Goal: Task Accomplishment & Management: Manage account settings

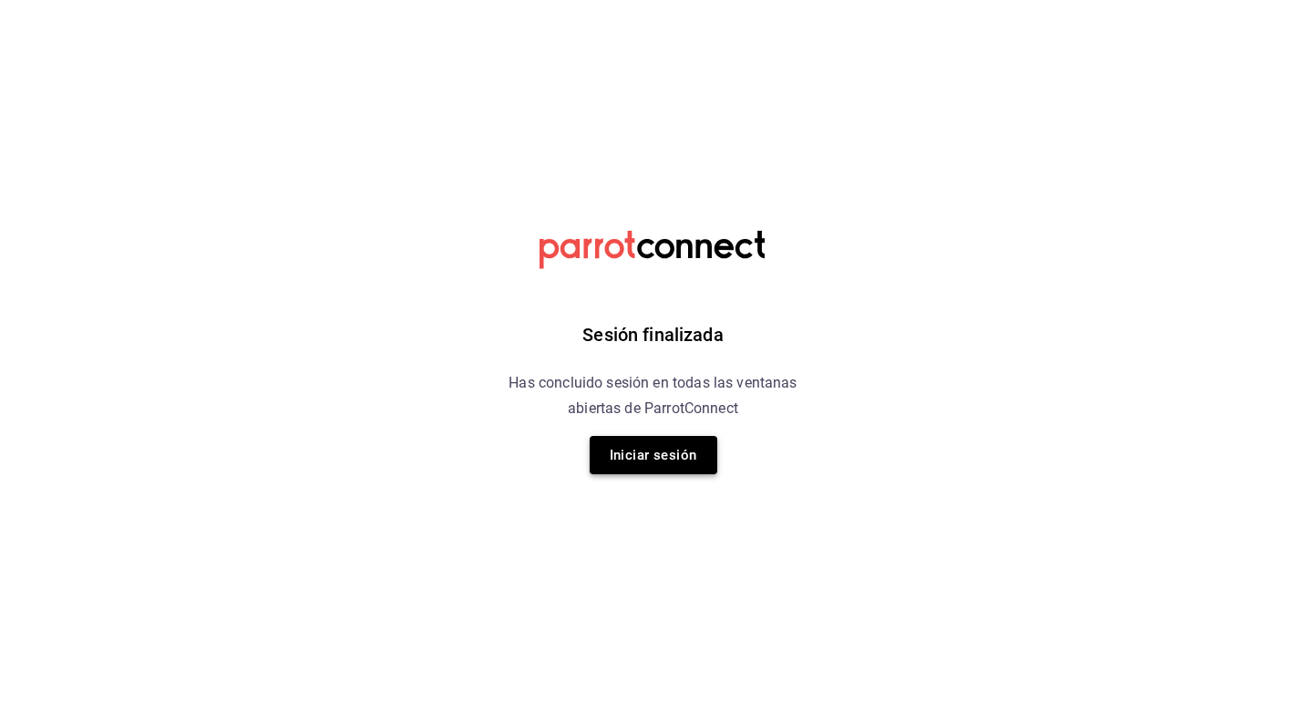
click at [704, 466] on button "Iniciar sesión" at bounding box center [654, 455] width 128 height 38
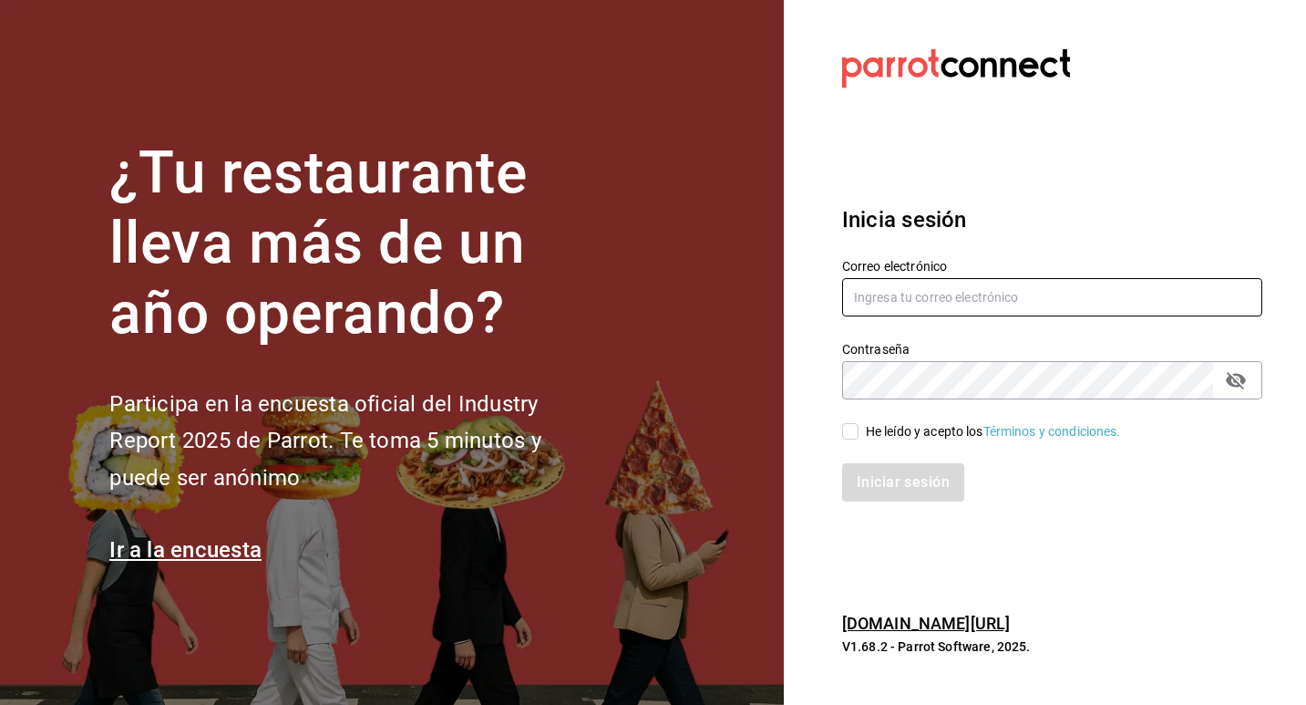
click at [886, 314] on input "text" at bounding box center [1052, 297] width 420 height 38
type input "homero.mtzg@gmail.com"
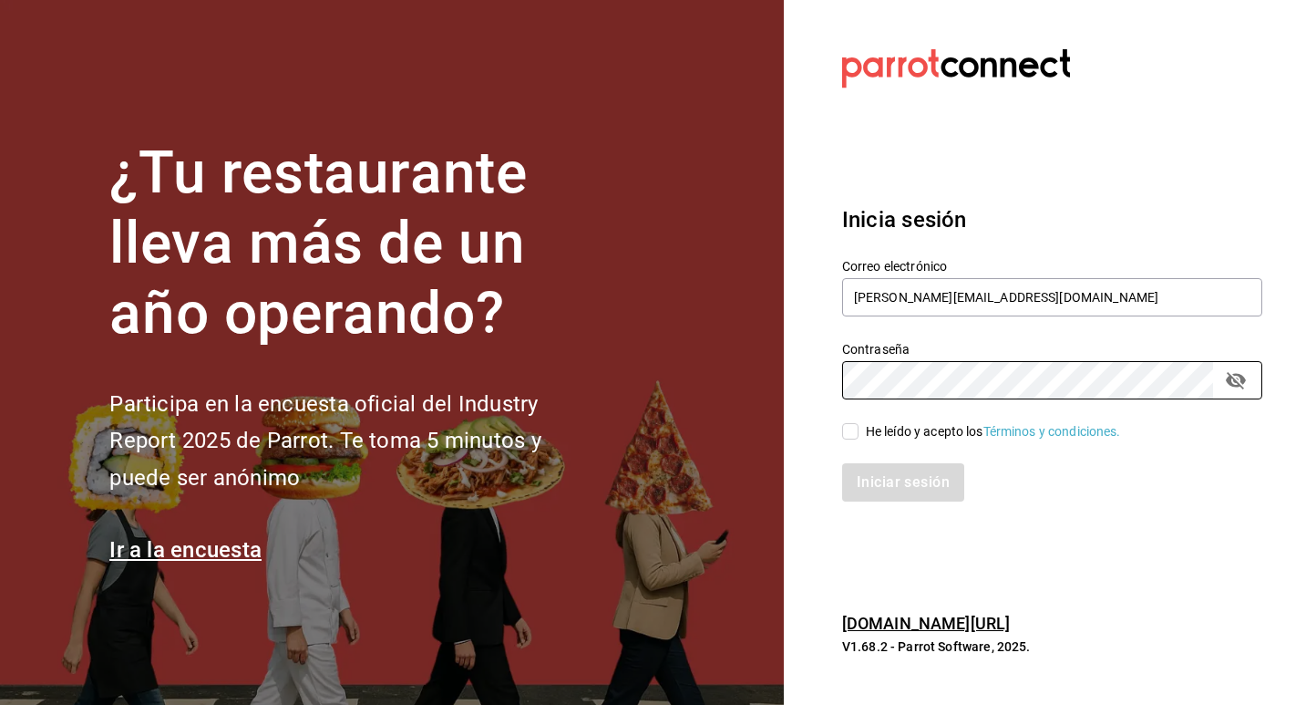
click at [853, 423] on input "He leído y acepto los Términos y condiciones." at bounding box center [850, 431] width 16 height 16
checkbox input "true"
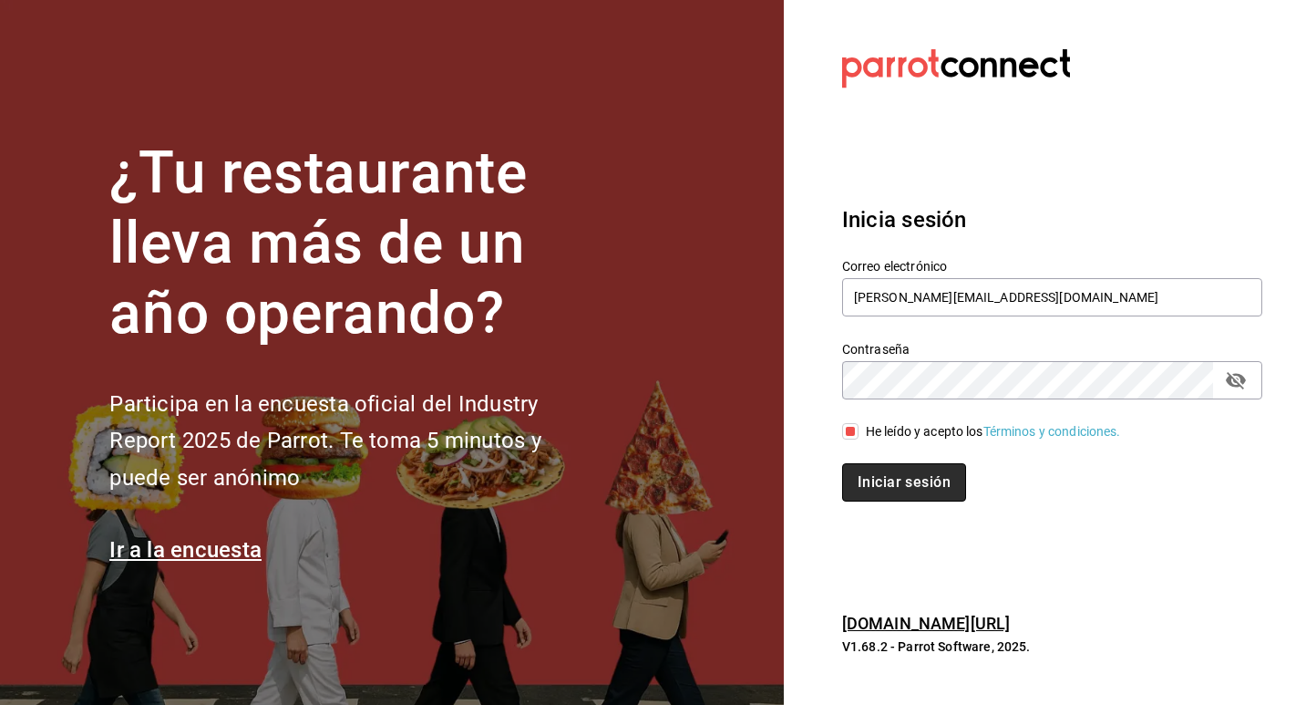
click at [869, 490] on button "Iniciar sesión" at bounding box center [904, 482] width 124 height 38
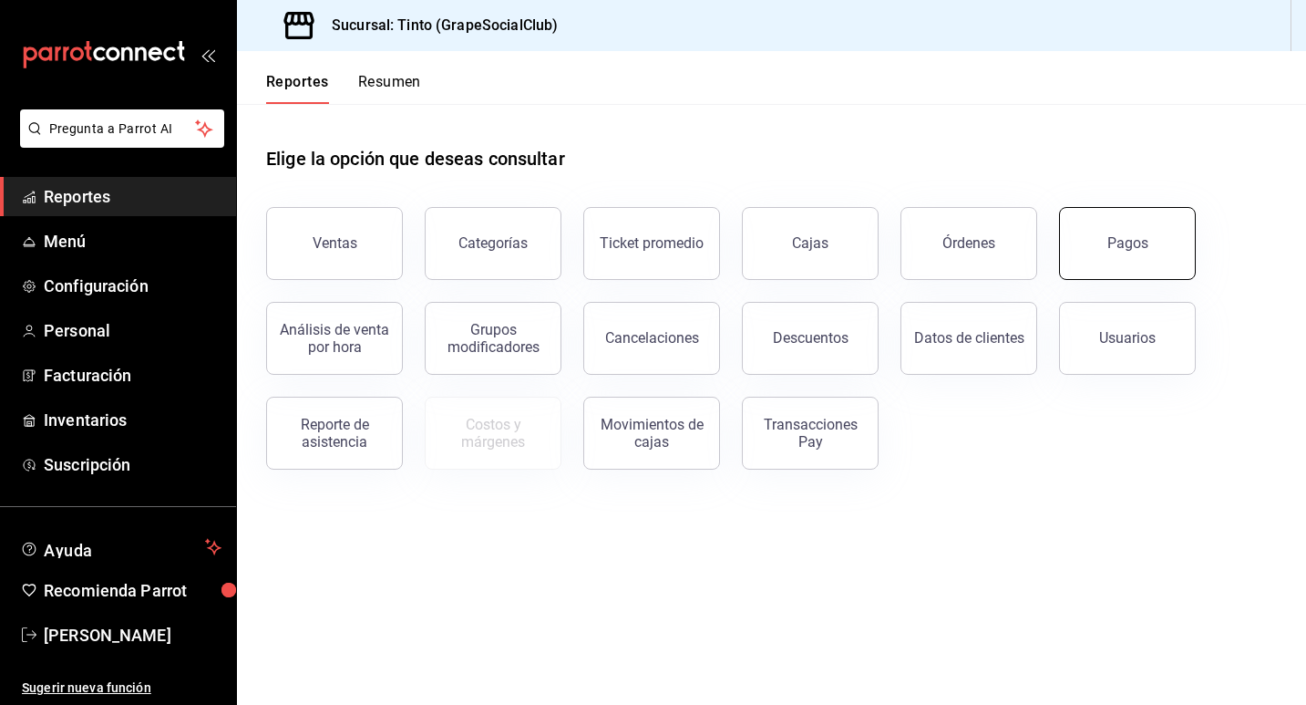
click at [1127, 240] on div "Pagos" at bounding box center [1128, 242] width 41 height 17
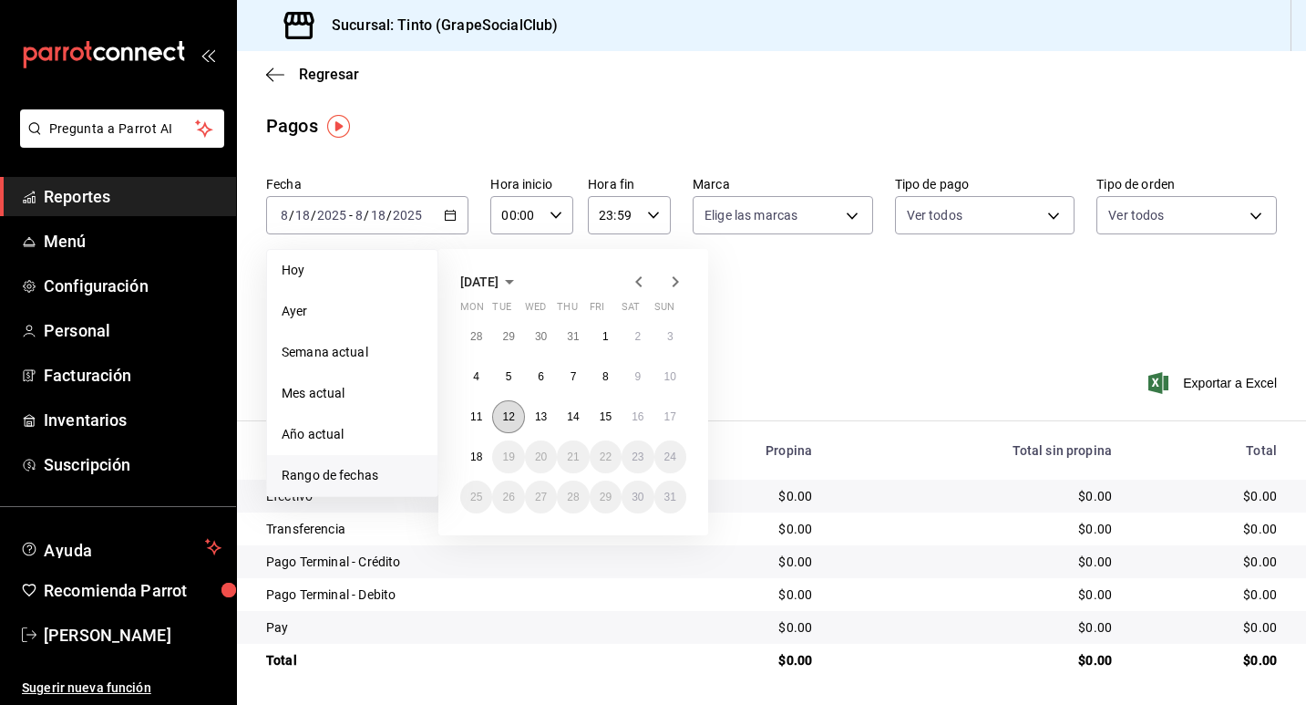
click at [507, 420] on abbr "12" at bounding box center [508, 416] width 12 height 13
click at [679, 425] on button "17" at bounding box center [671, 416] width 32 height 33
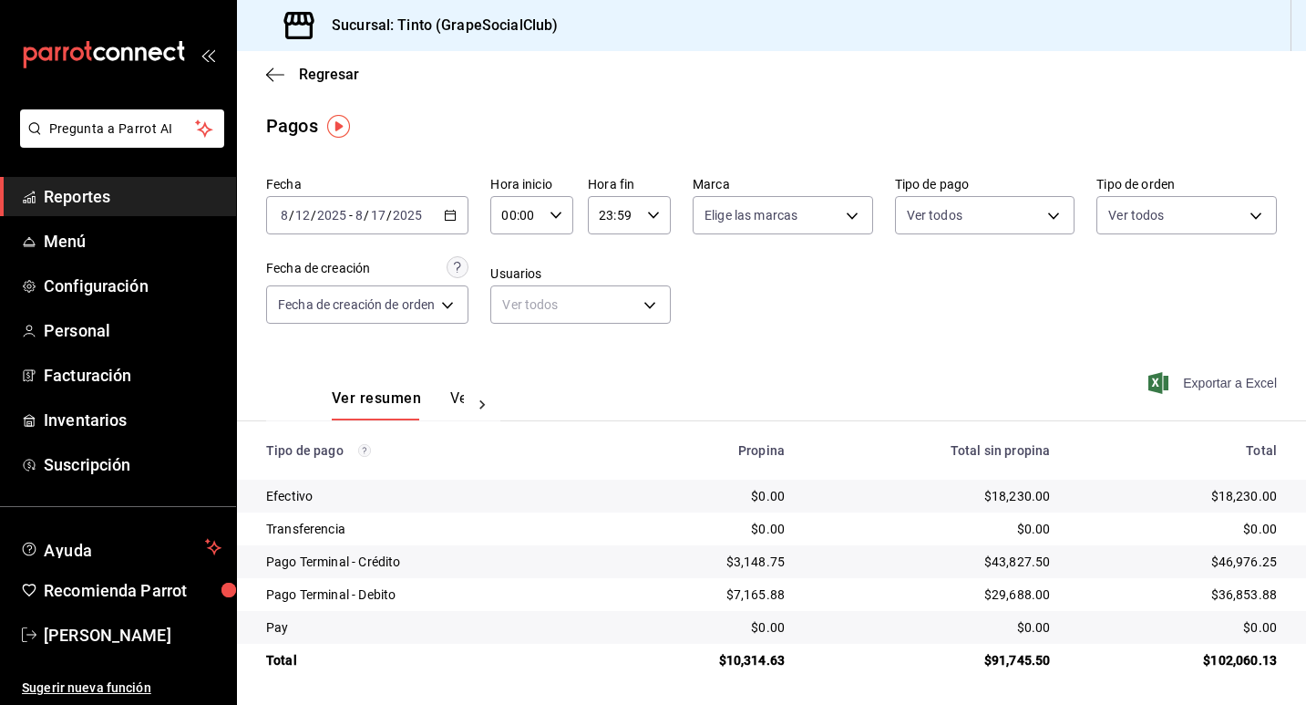
click at [1200, 383] on span "Exportar a Excel" at bounding box center [1214, 383] width 125 height 22
click at [276, 73] on icon "button" at bounding box center [275, 75] width 18 height 16
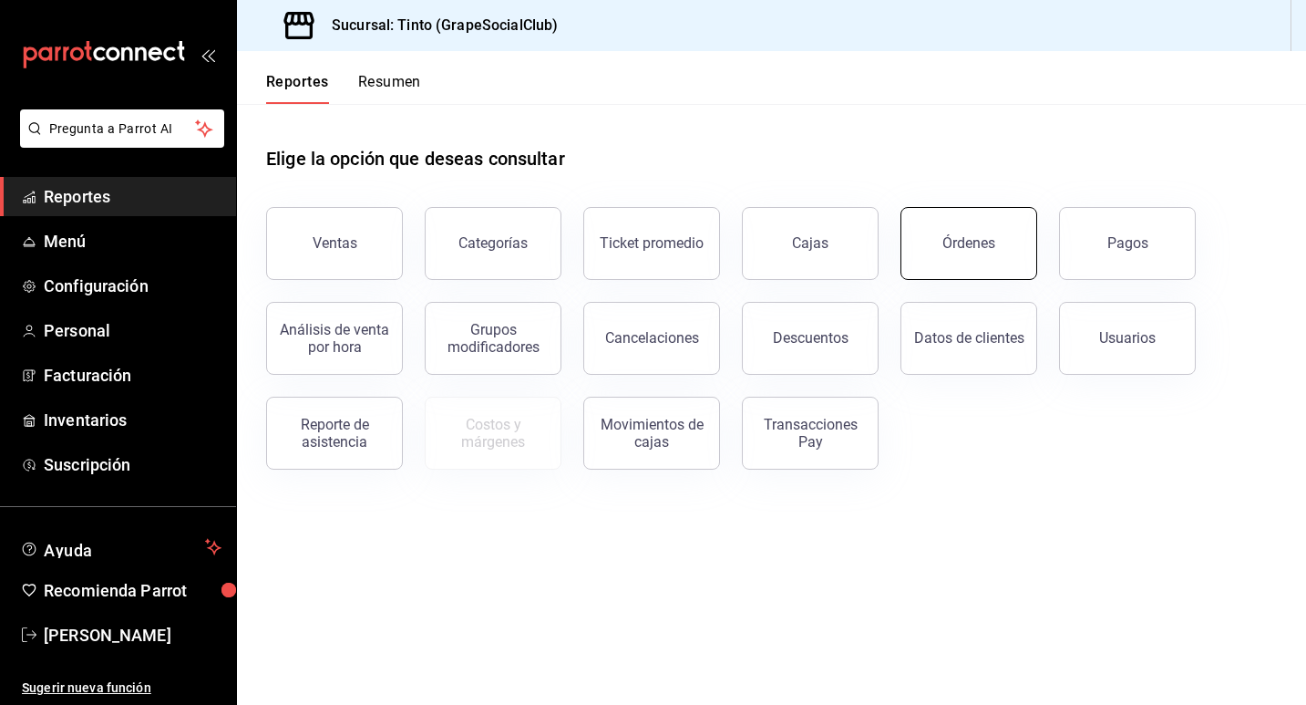
click at [949, 261] on button "Órdenes" at bounding box center [969, 243] width 137 height 73
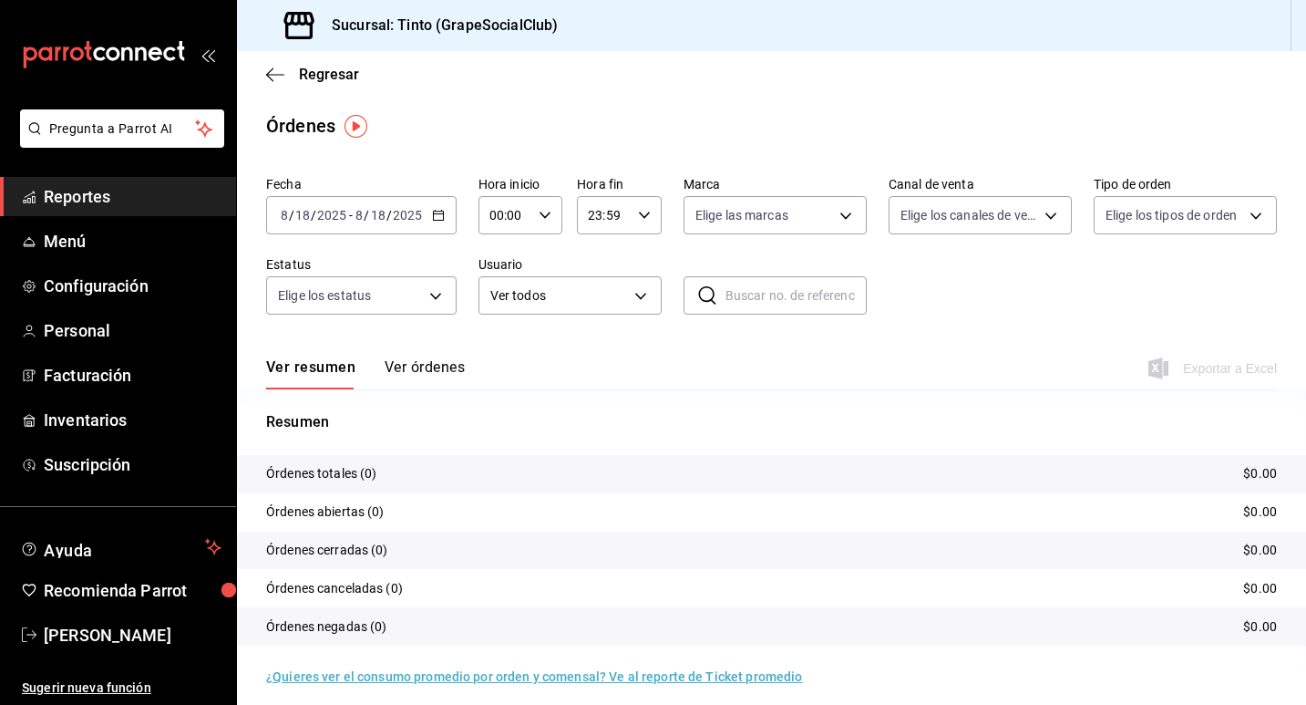
click at [431, 364] on button "Ver órdenes" at bounding box center [425, 373] width 80 height 31
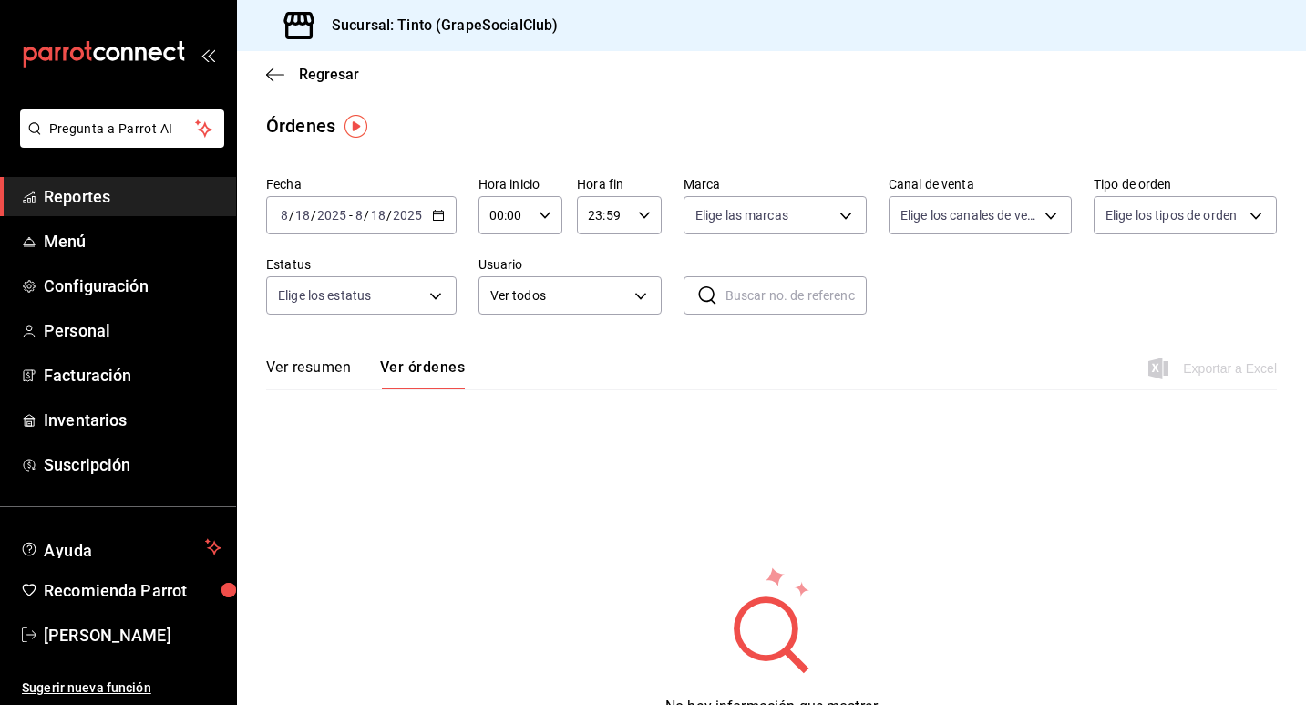
click at [377, 221] on input "18" at bounding box center [378, 215] width 16 height 15
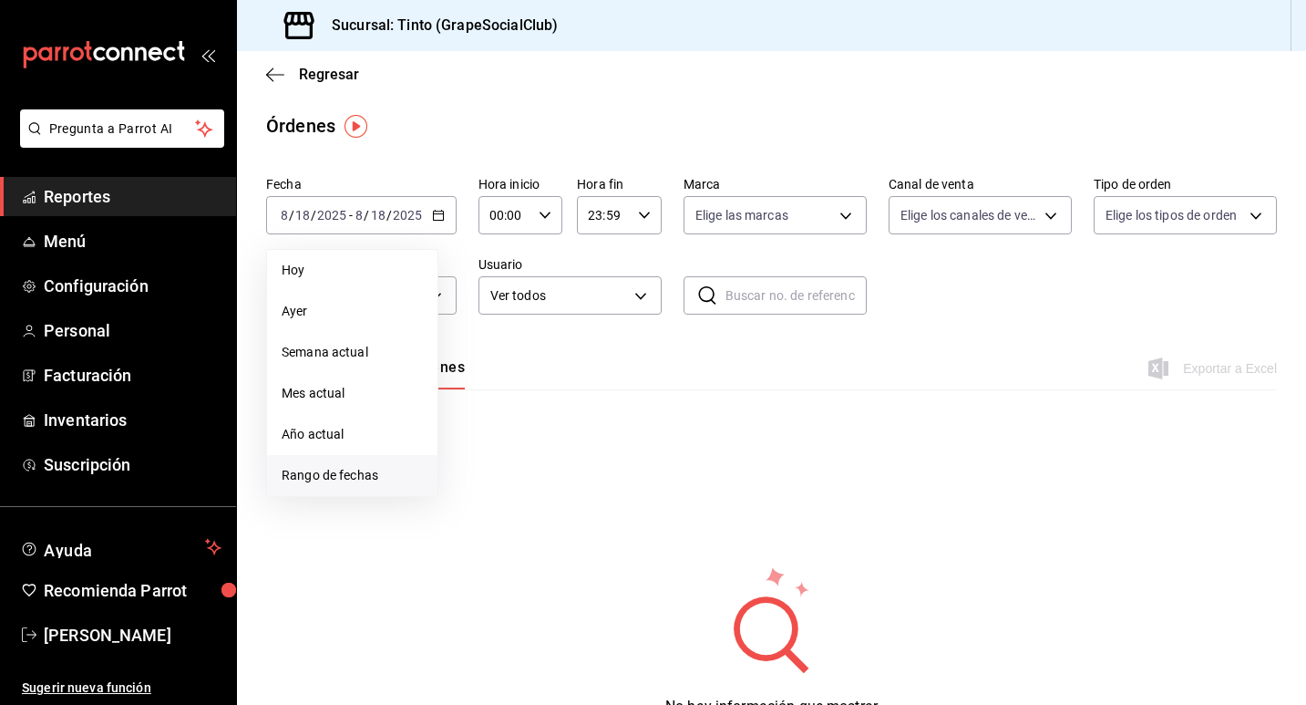
click at [315, 476] on span "Rango de fechas" at bounding box center [352, 475] width 141 height 19
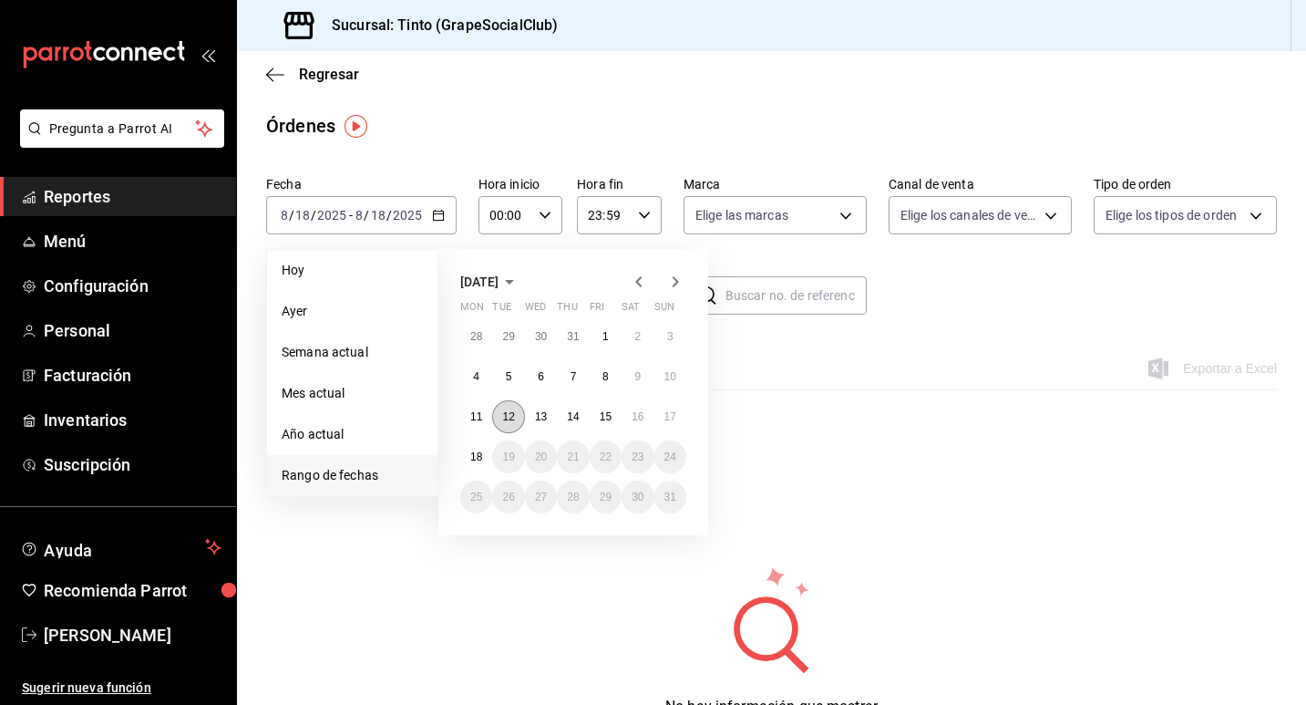
click at [506, 419] on abbr "12" at bounding box center [508, 416] width 12 height 13
click at [678, 418] on button "17" at bounding box center [671, 416] width 32 height 33
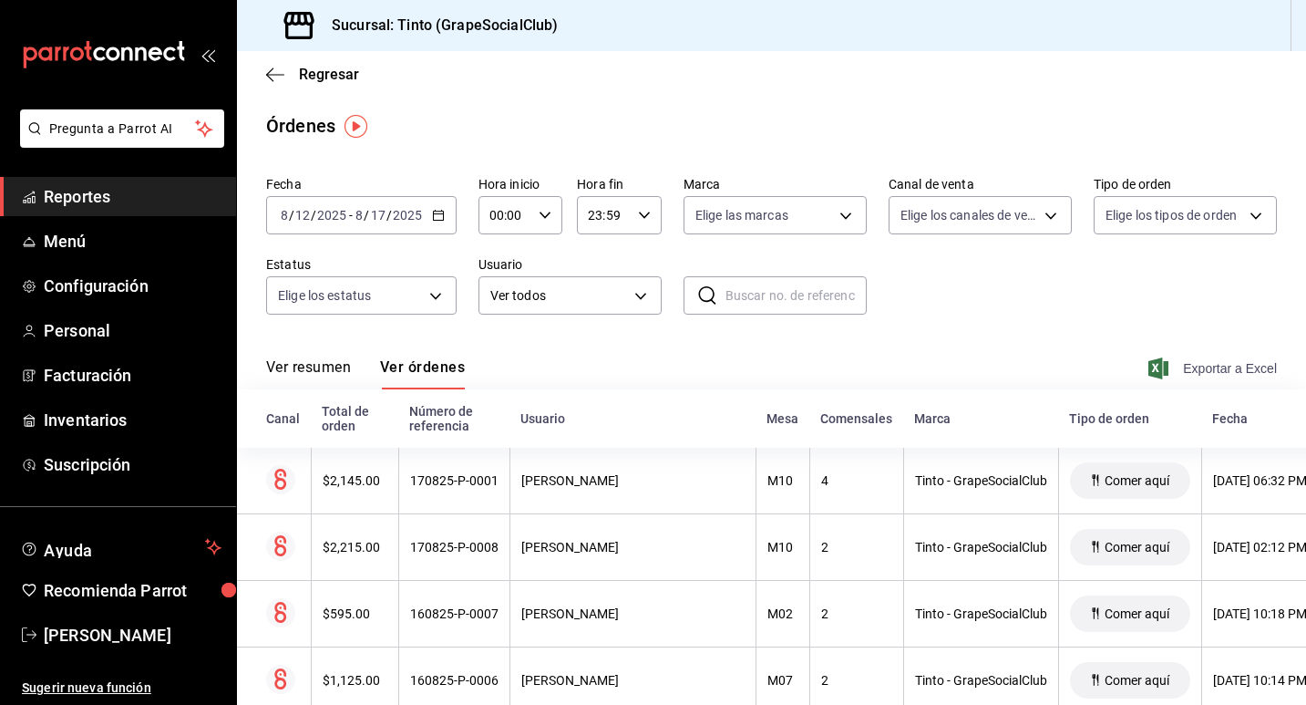
click at [1189, 377] on span "Exportar a Excel" at bounding box center [1214, 368] width 125 height 22
click at [275, 75] on icon "button" at bounding box center [275, 75] width 18 height 16
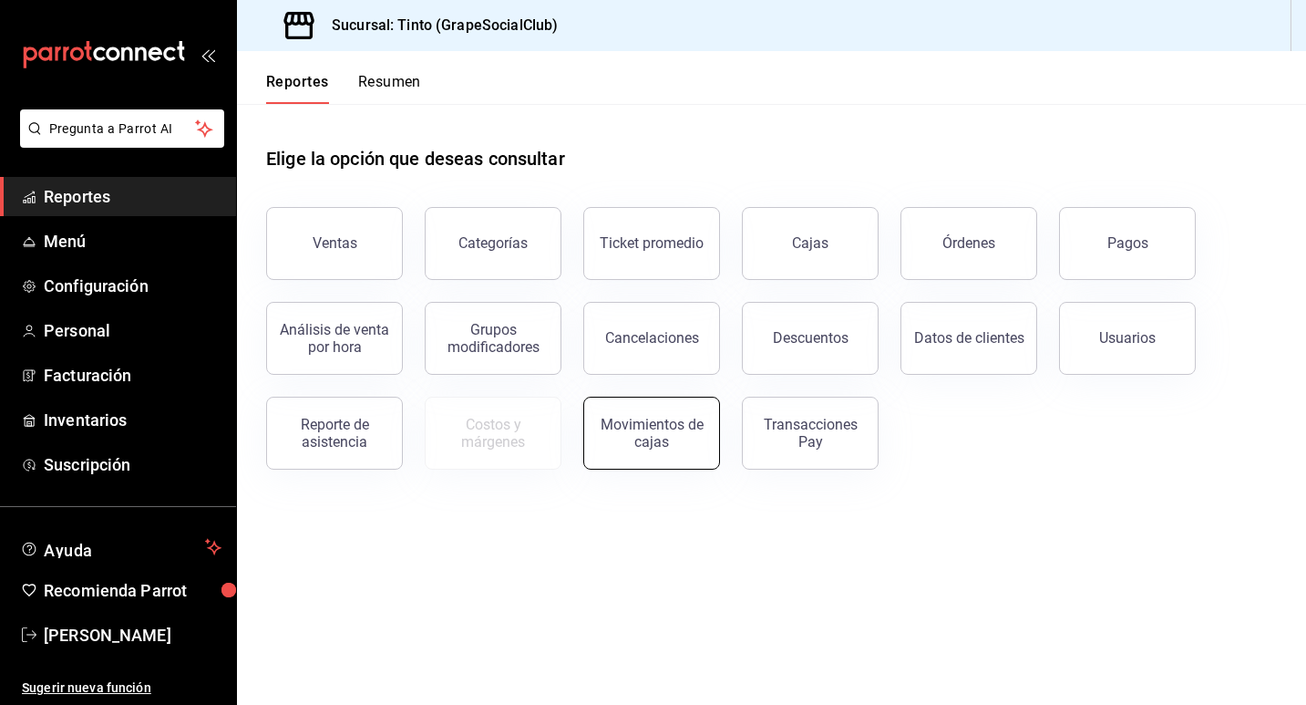
click at [622, 443] on div "Movimientos de cajas" at bounding box center [651, 433] width 113 height 35
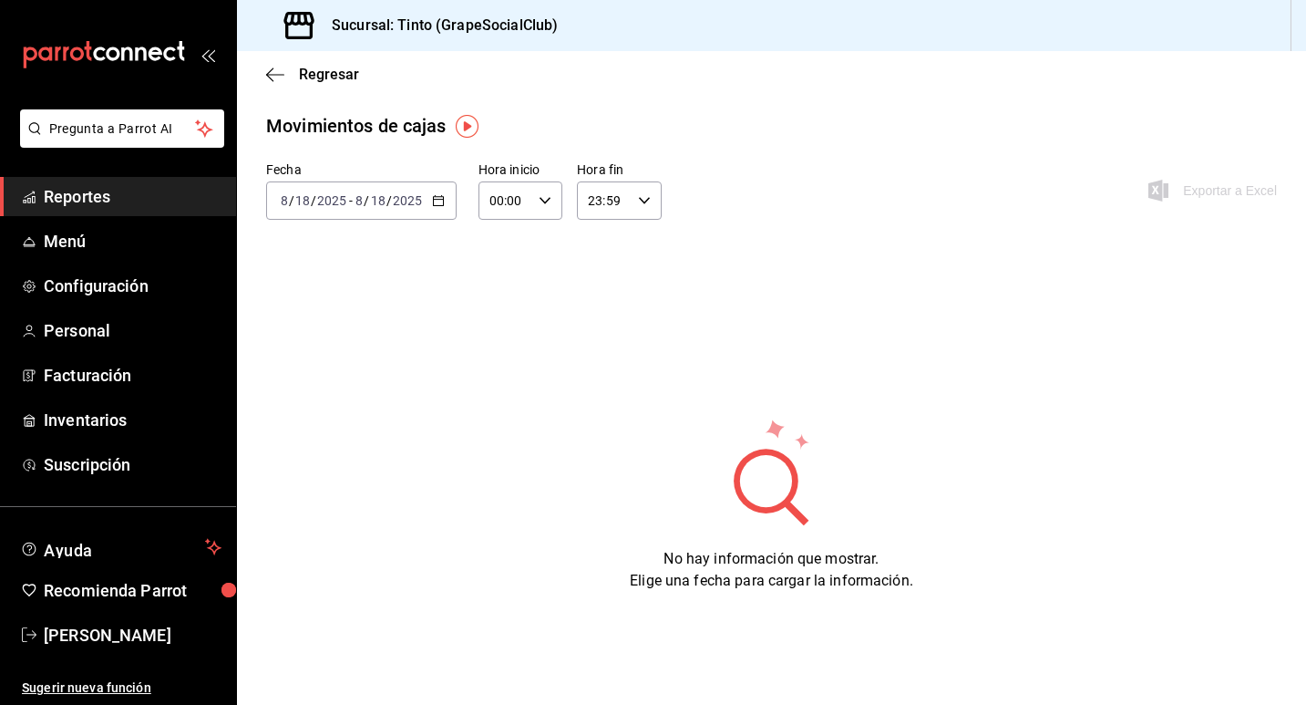
click at [428, 202] on div "[DATE] [DATE] - [DATE] [DATE]" at bounding box center [361, 200] width 191 height 38
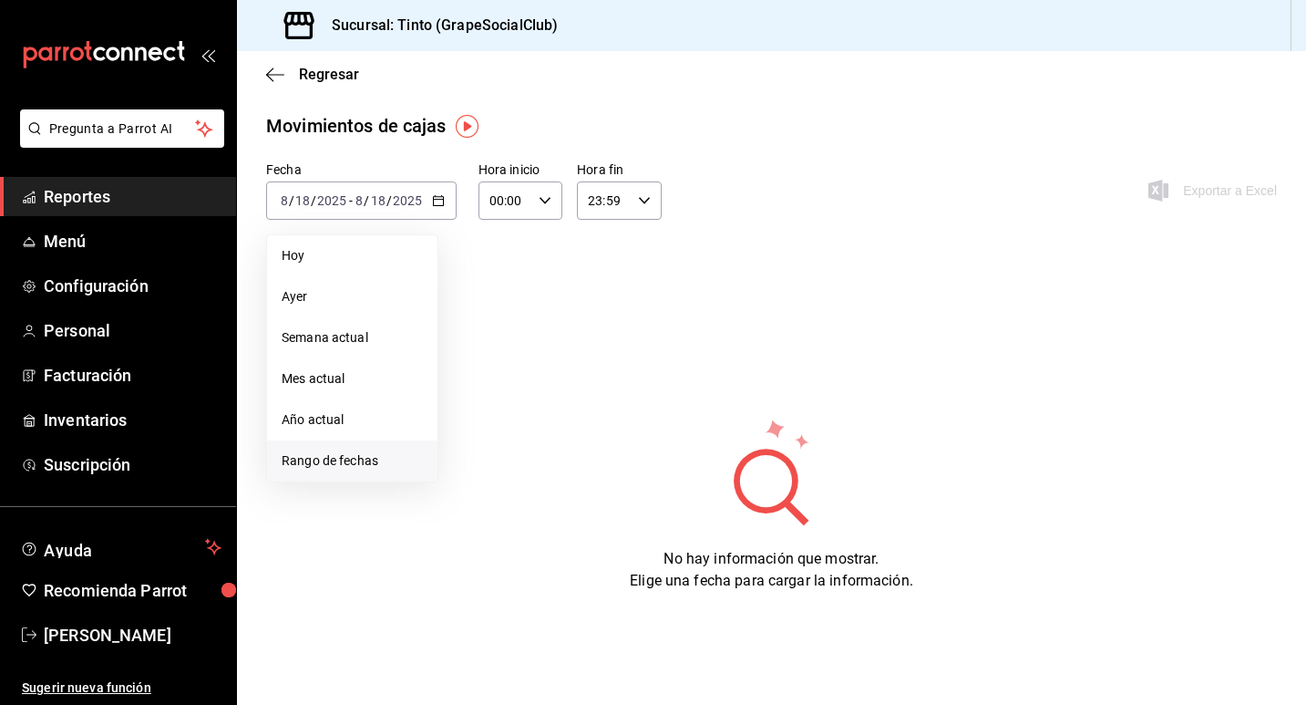
click at [346, 465] on span "Rango de fechas" at bounding box center [352, 460] width 141 height 19
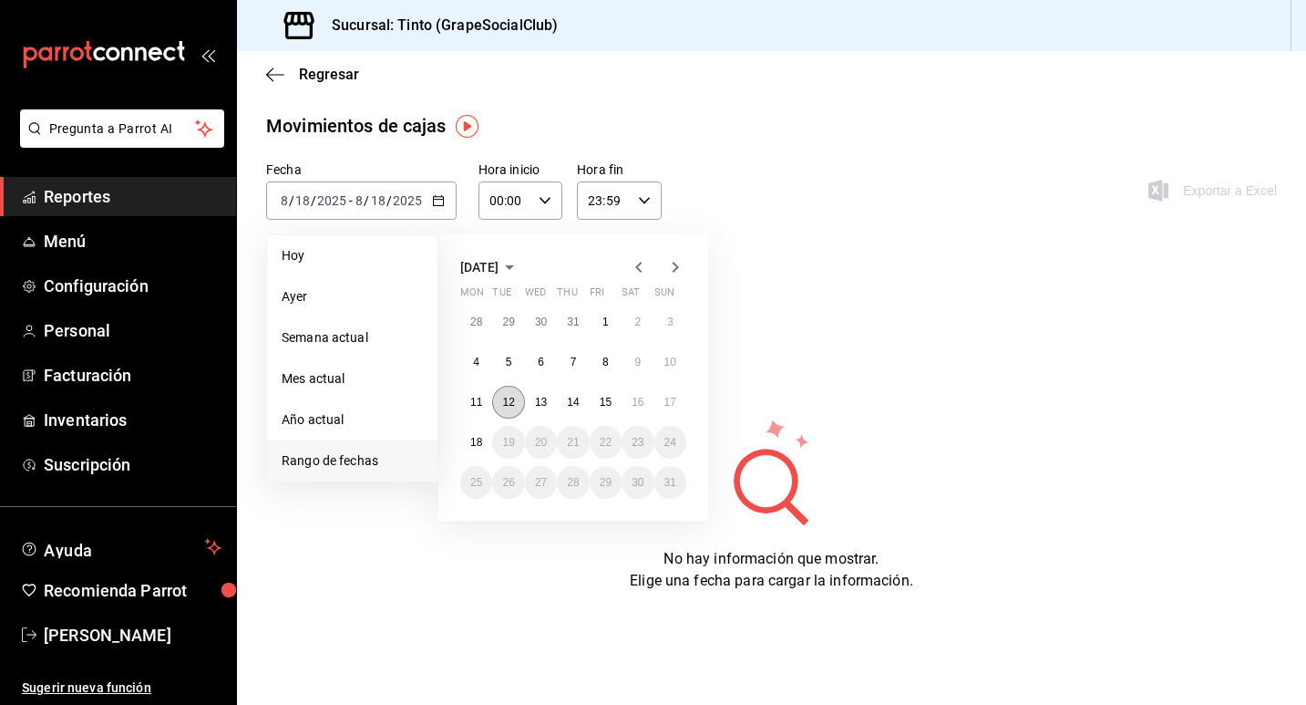
click at [508, 408] on abbr "12" at bounding box center [508, 402] width 12 height 13
click at [676, 413] on button "17" at bounding box center [671, 402] width 32 height 33
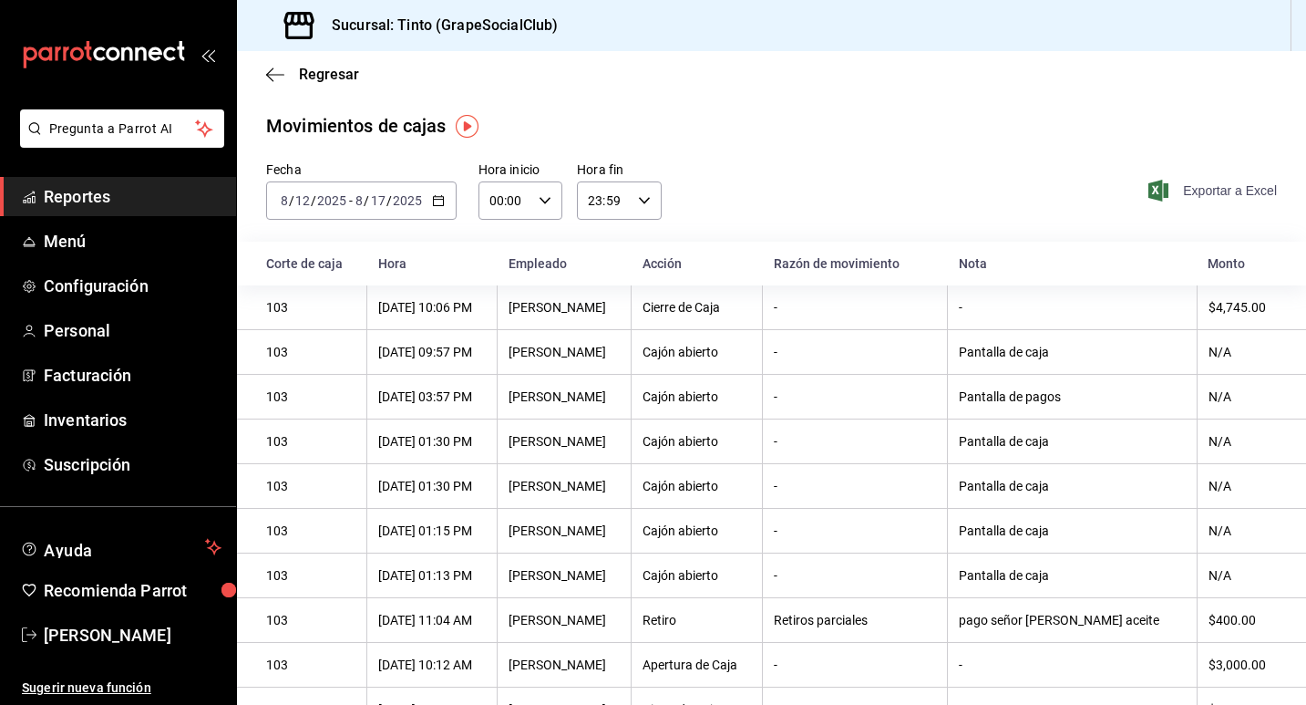
click at [1191, 195] on span "Exportar a Excel" at bounding box center [1214, 191] width 125 height 22
click at [268, 73] on icon "button" at bounding box center [269, 74] width 7 height 14
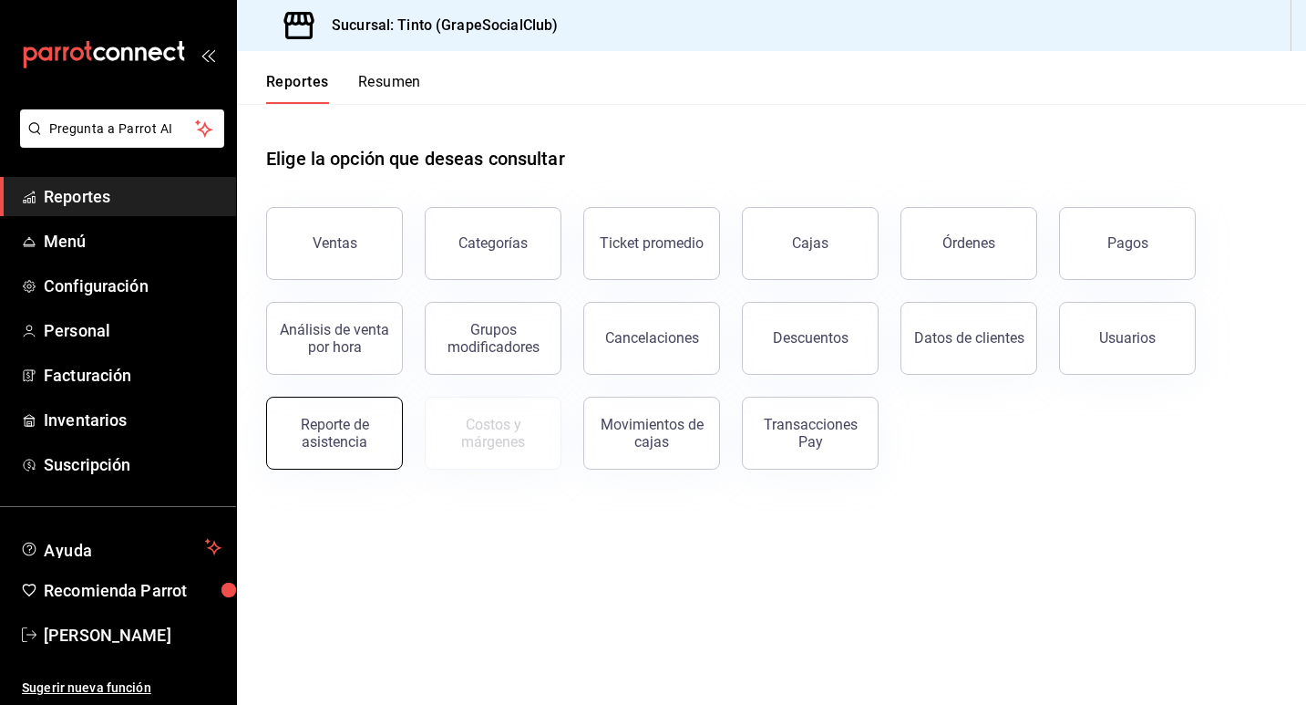
click at [362, 439] on div "Reporte de asistencia" at bounding box center [334, 433] width 113 height 35
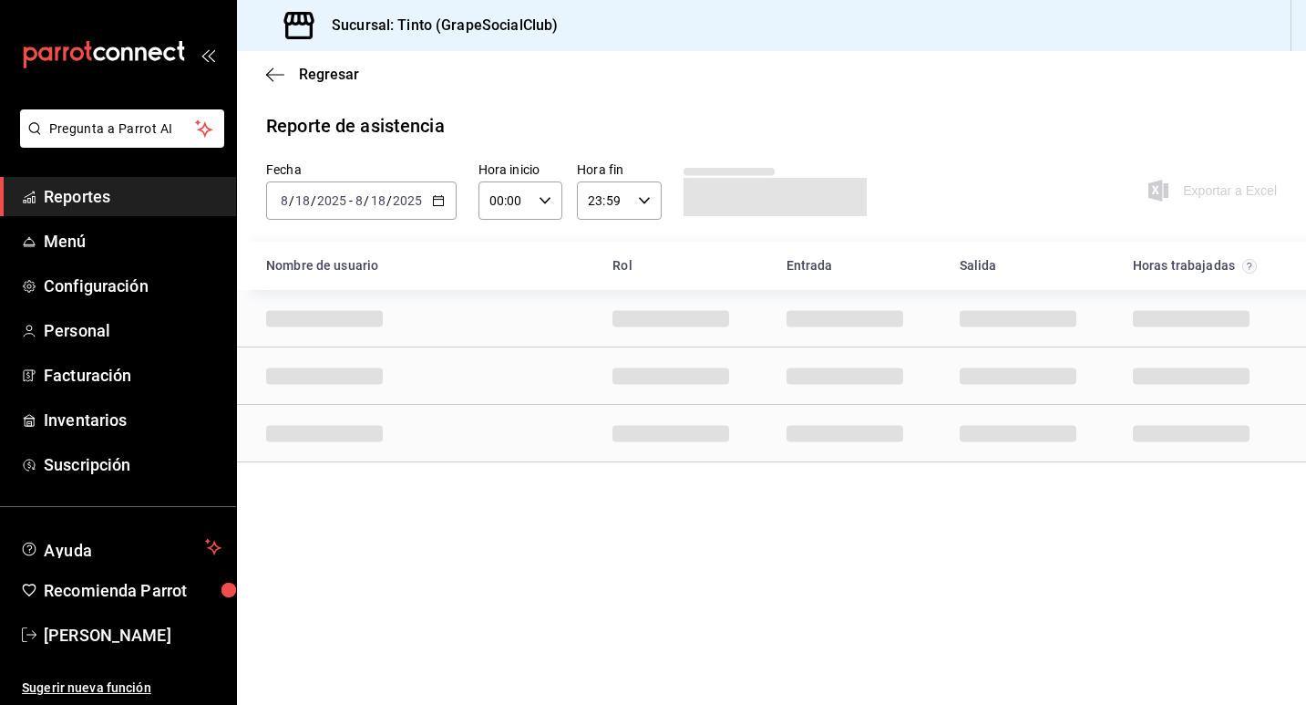
click at [360, 209] on div "[DATE] [DATE] - [DATE] [DATE]" at bounding box center [361, 200] width 191 height 38
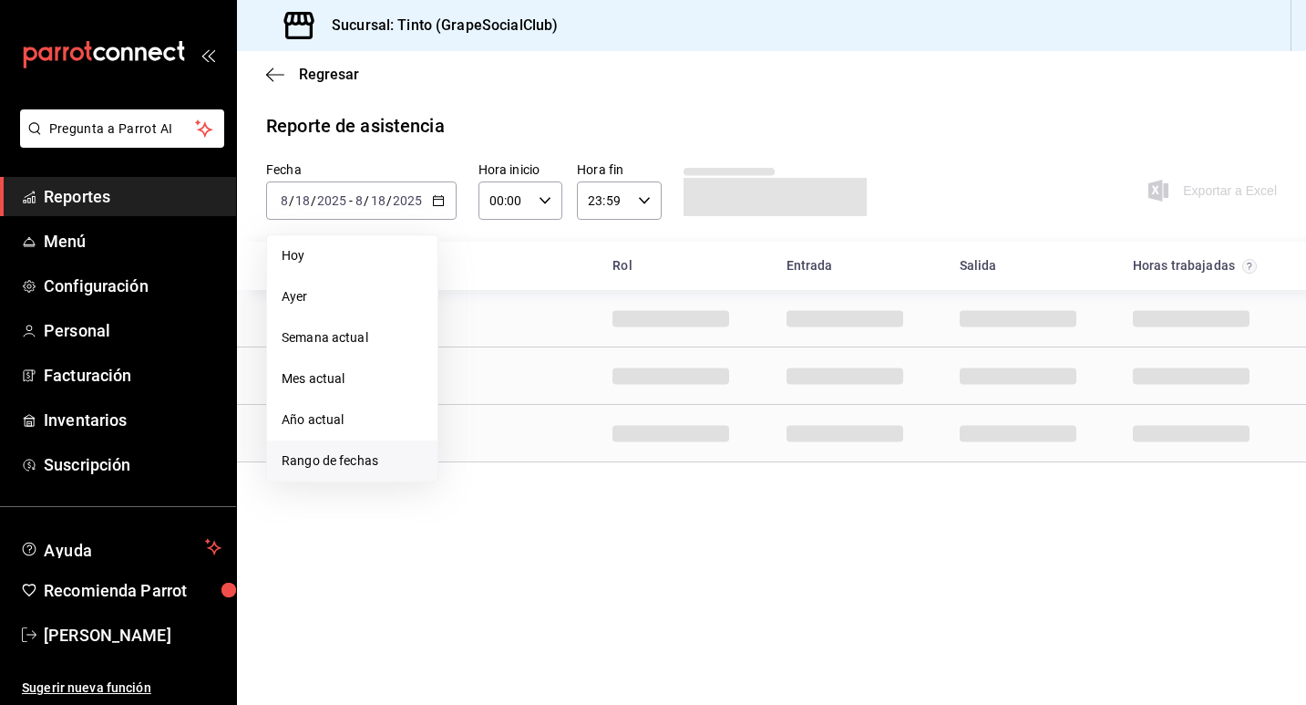
click at [319, 451] on span "Rango de fechas" at bounding box center [352, 460] width 141 height 19
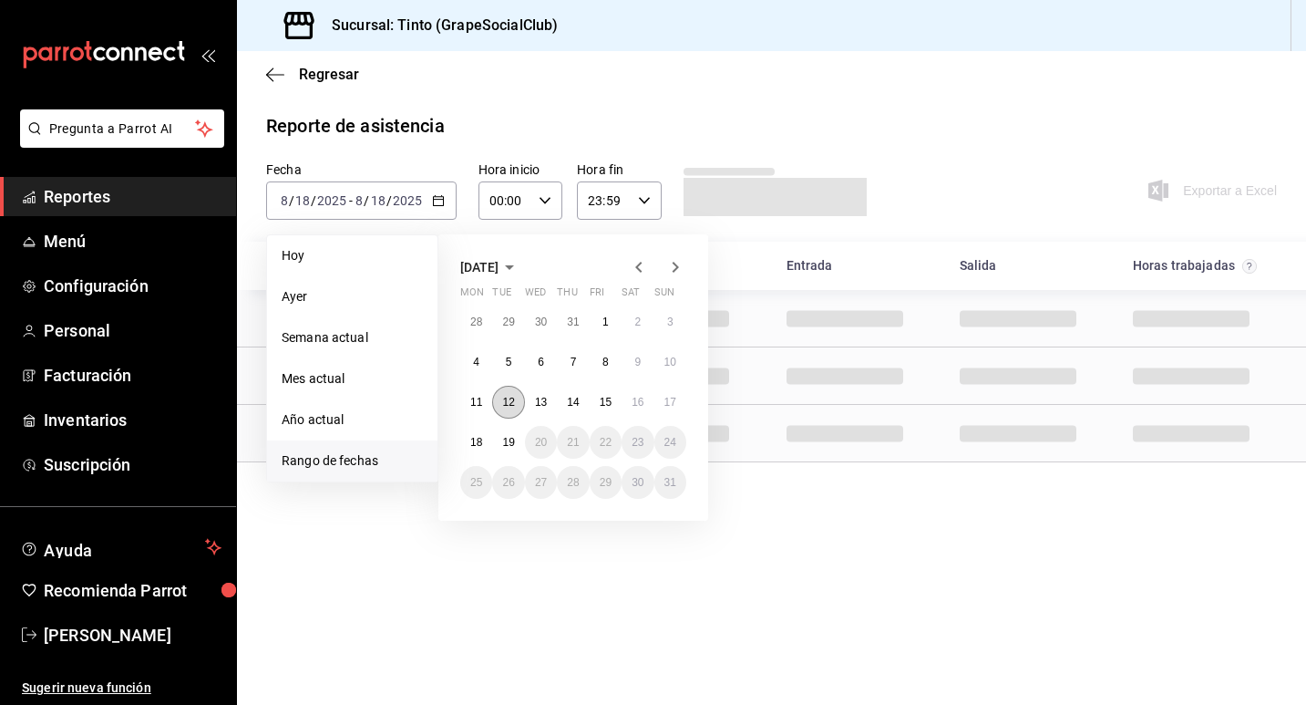
click at [509, 410] on button "12" at bounding box center [508, 402] width 32 height 33
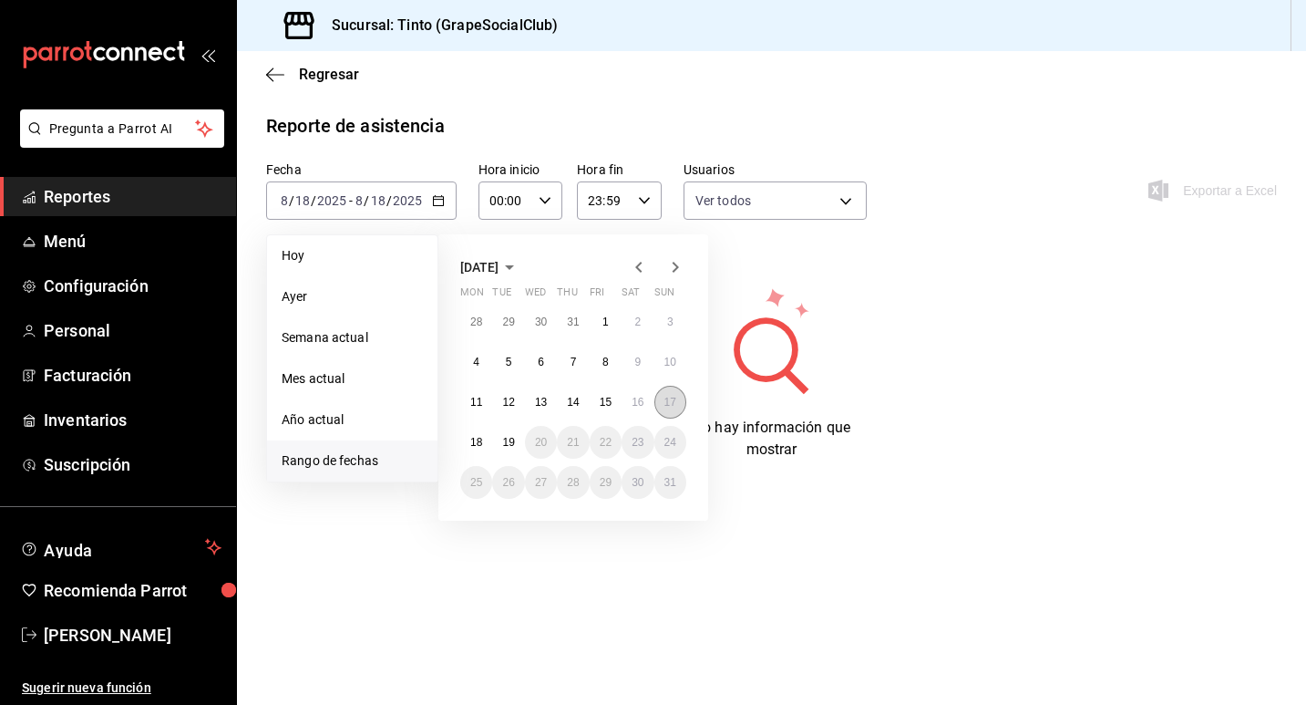
click at [677, 411] on button "17" at bounding box center [671, 402] width 32 height 33
click at [502, 402] on abbr "12" at bounding box center [508, 402] width 12 height 13
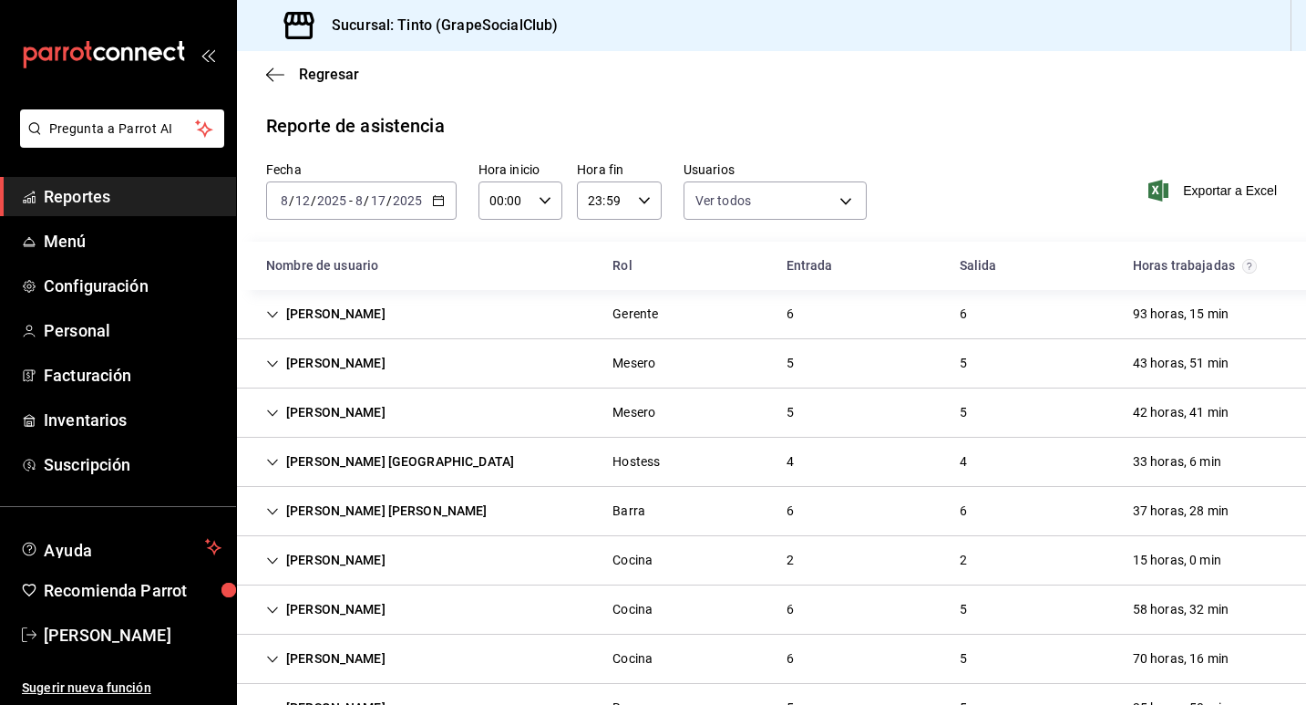
click at [569, 315] on div "[PERSON_NAME] Gerente 6 6 93 horas, 15 min" at bounding box center [771, 314] width 1069 height 49
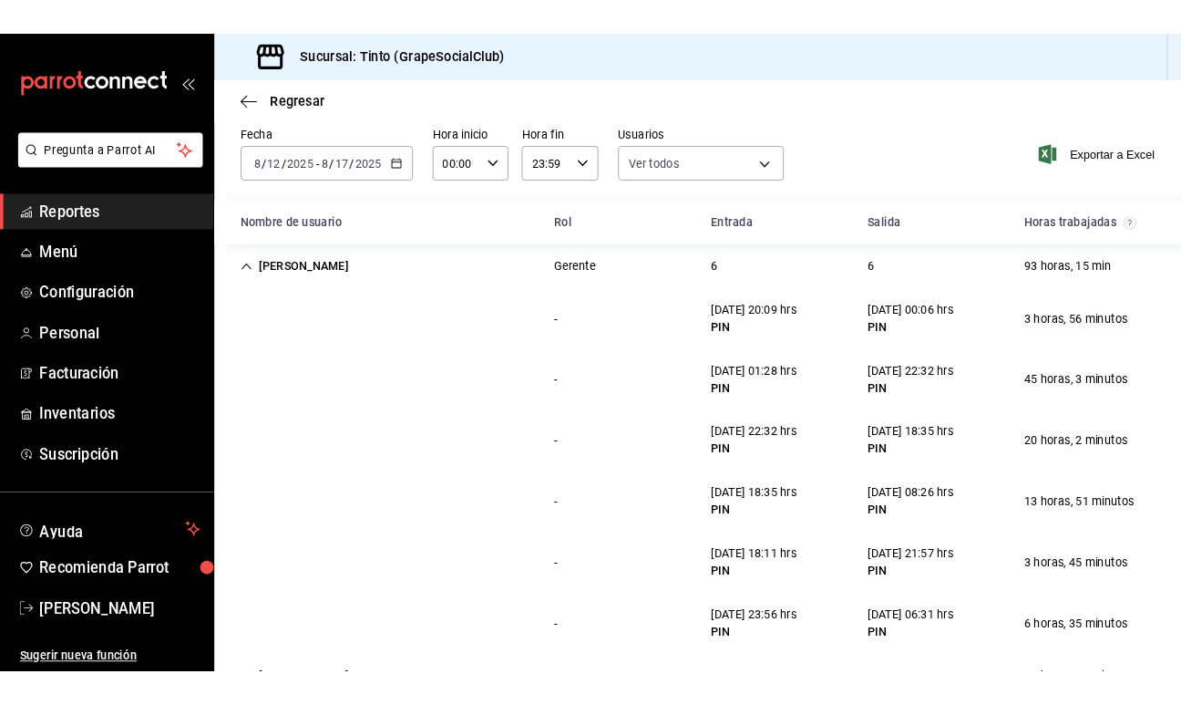
scroll to position [55, 0]
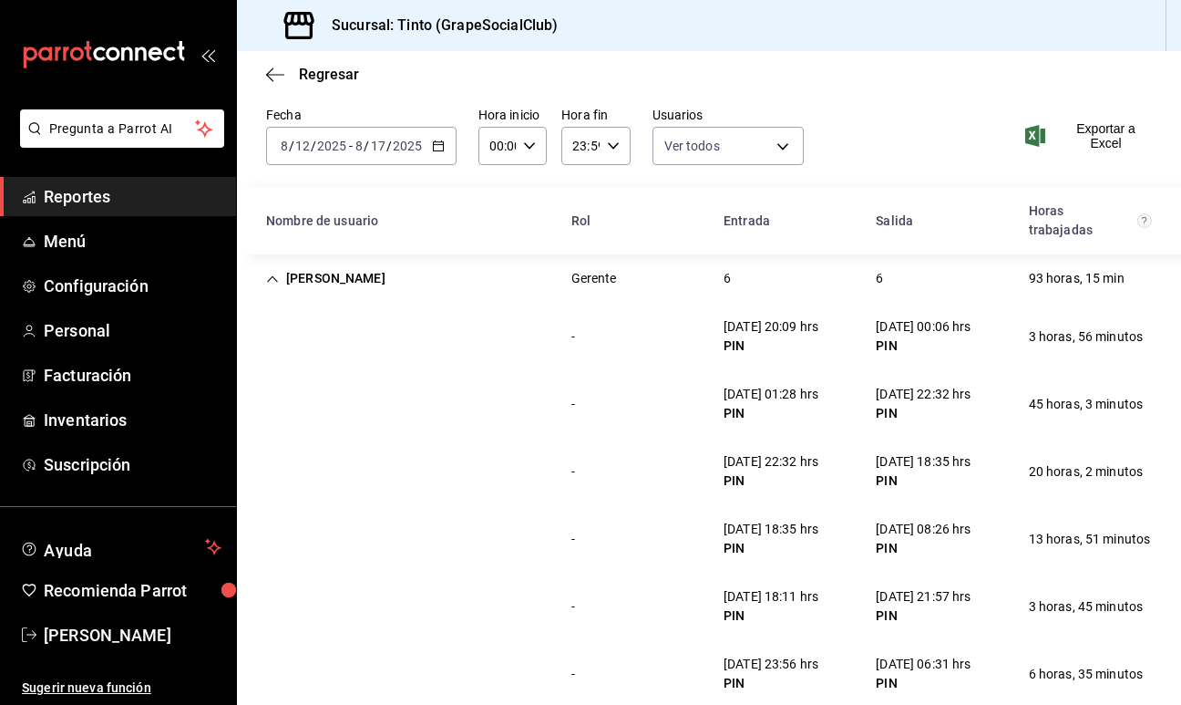
click at [273, 273] on icon "Cell" at bounding box center [272, 279] width 13 height 13
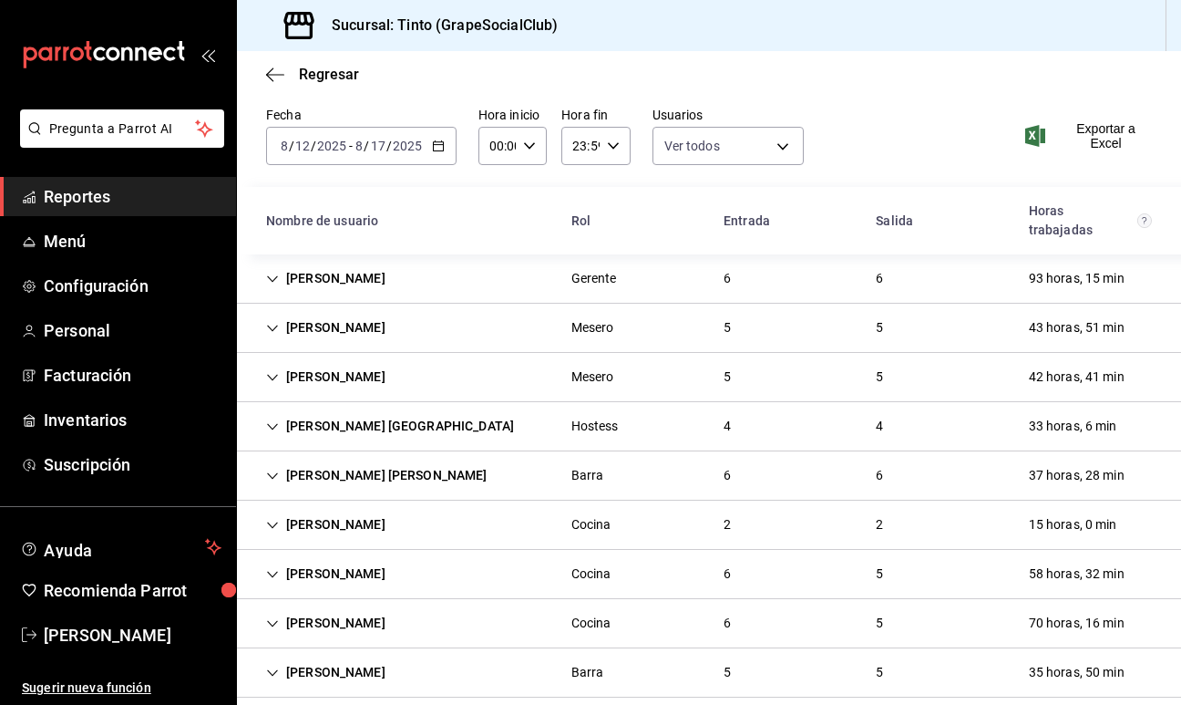
click at [373, 360] on div "[PERSON_NAME]" at bounding box center [326, 377] width 149 height 34
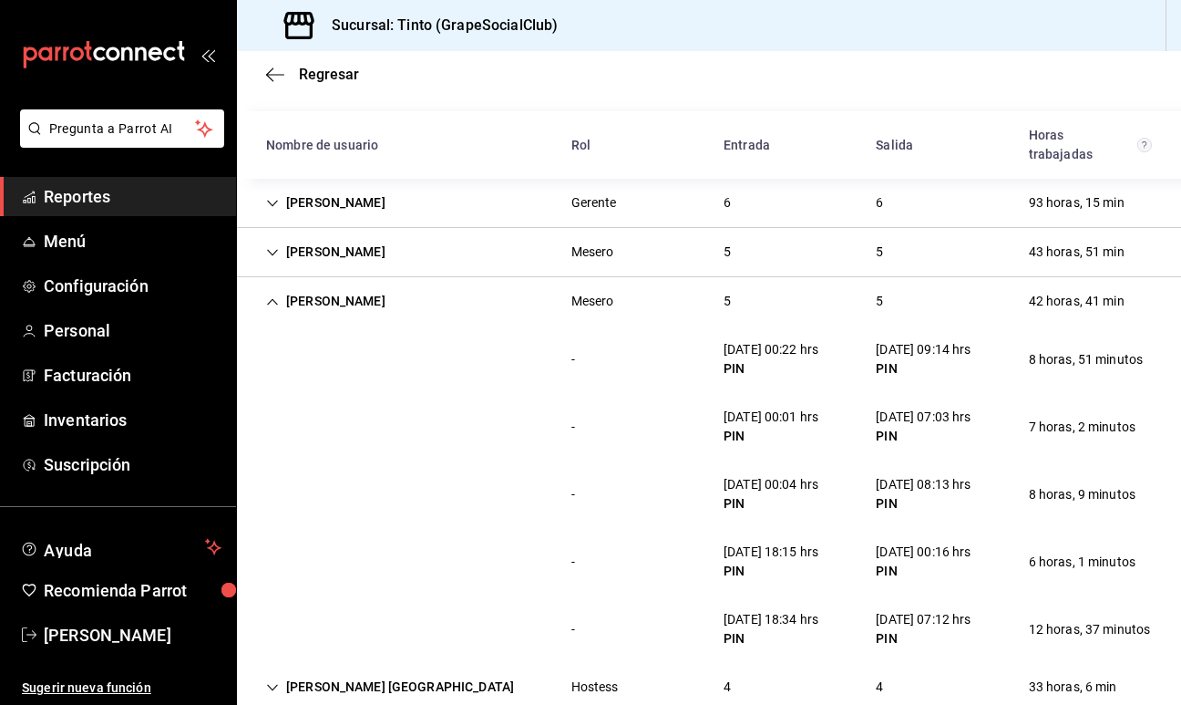
scroll to position [126, 0]
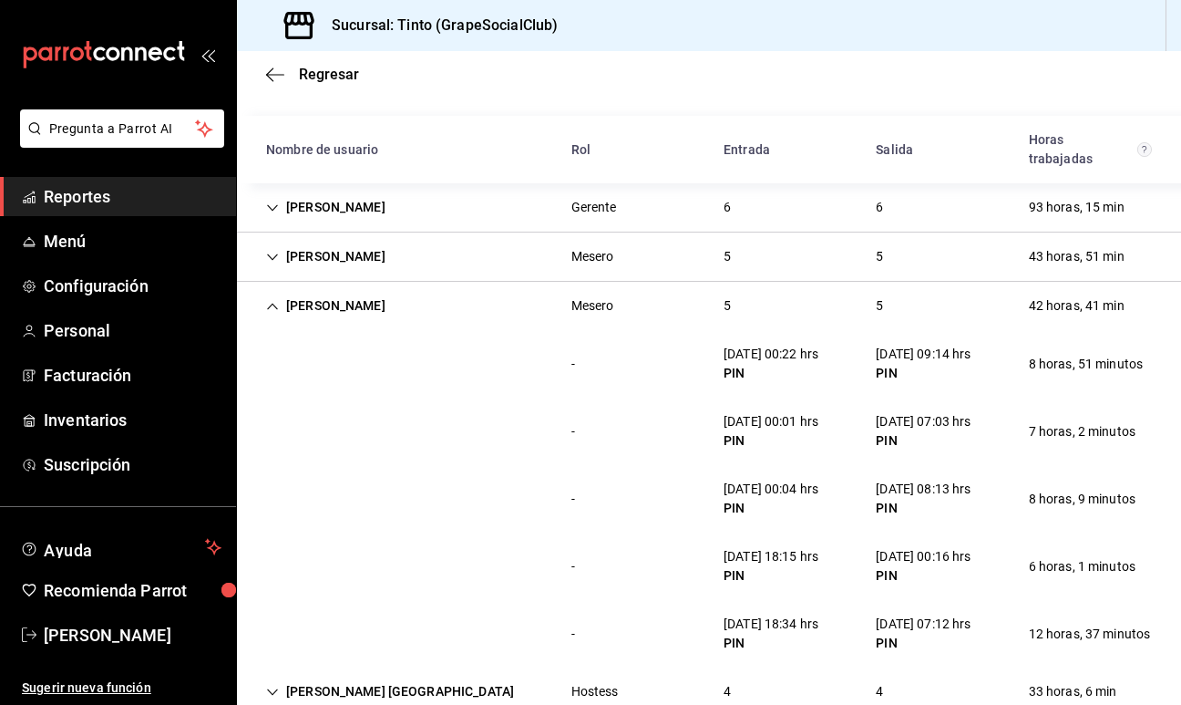
click at [438, 282] on div "[PERSON_NAME] Mesero 5 5 42 horas, 41 min" at bounding box center [709, 306] width 944 height 48
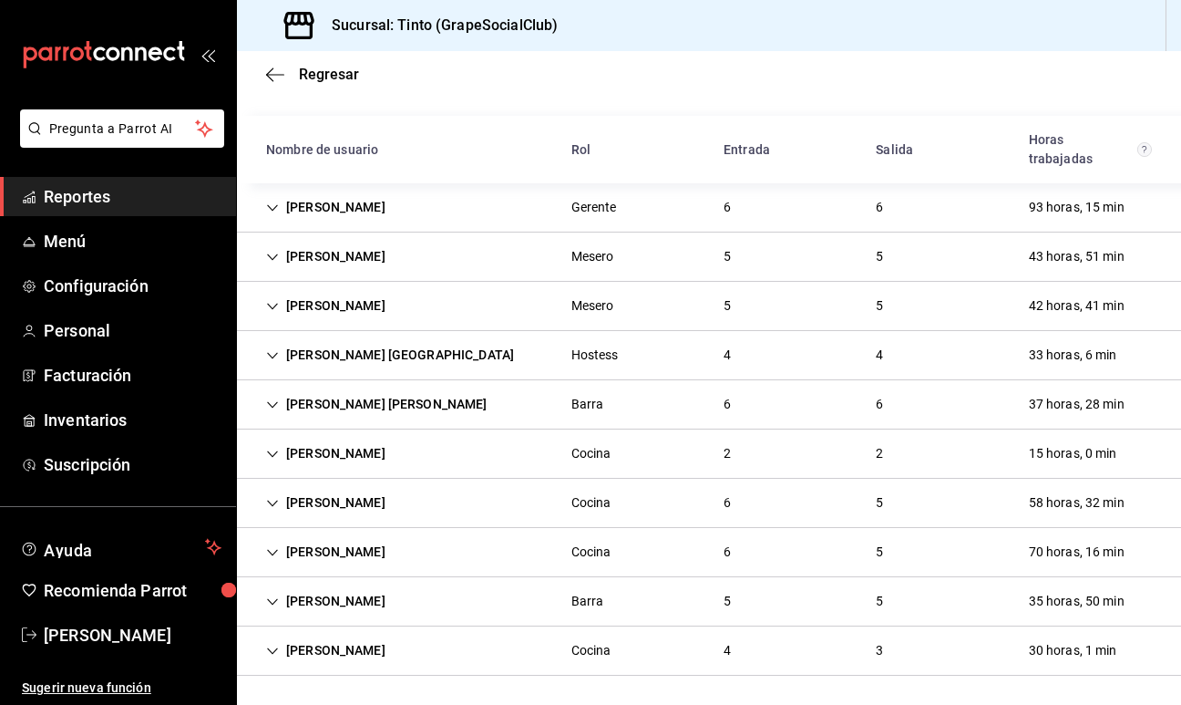
scroll to position [107, 0]
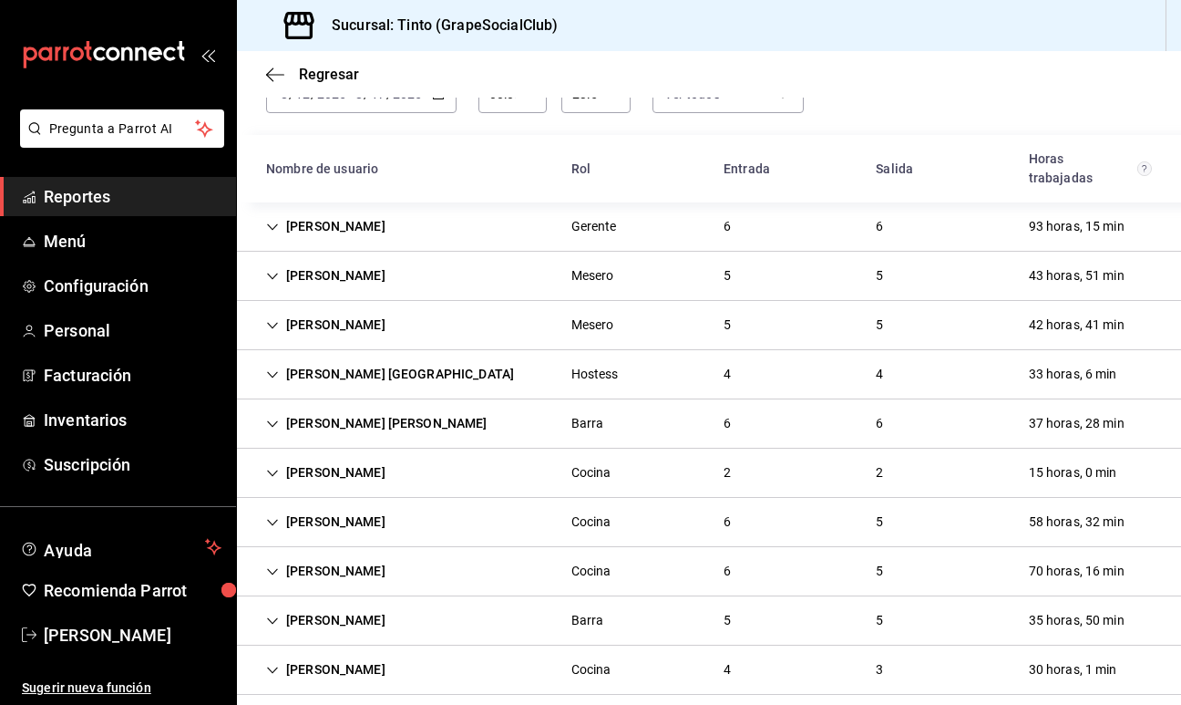
click at [438, 275] on div "[PERSON_NAME] Mesero 5 5 43 horas, 51 min" at bounding box center [709, 276] width 944 height 49
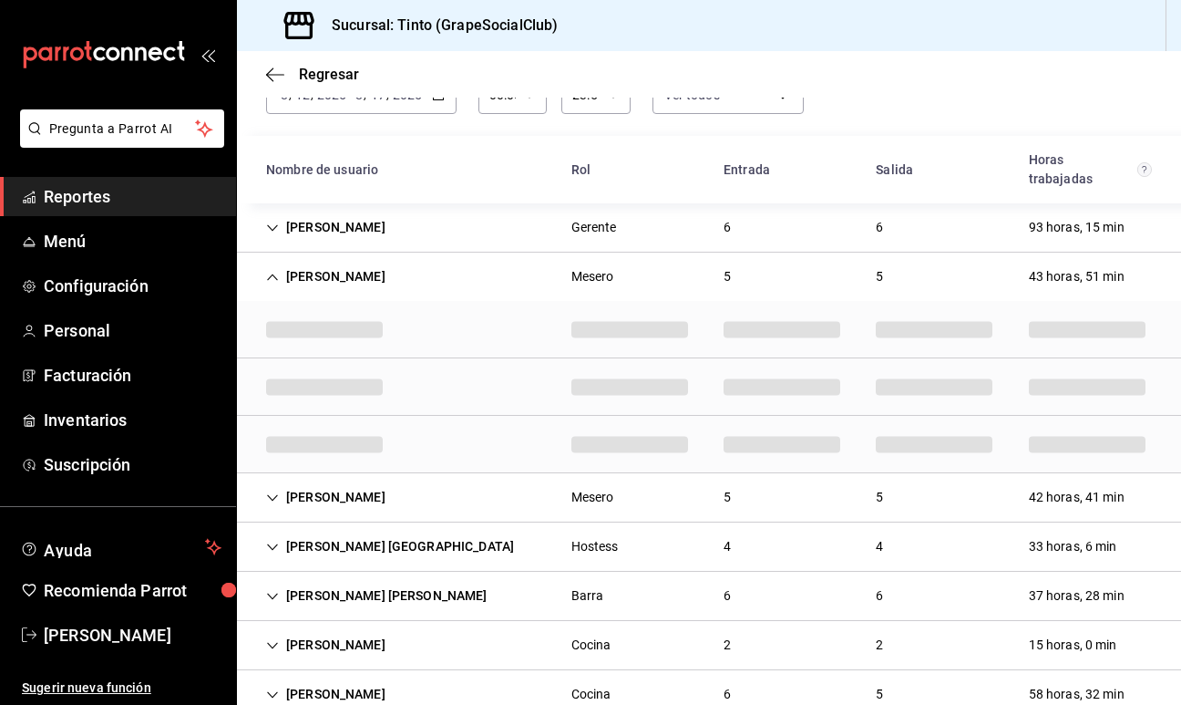
scroll to position [126, 0]
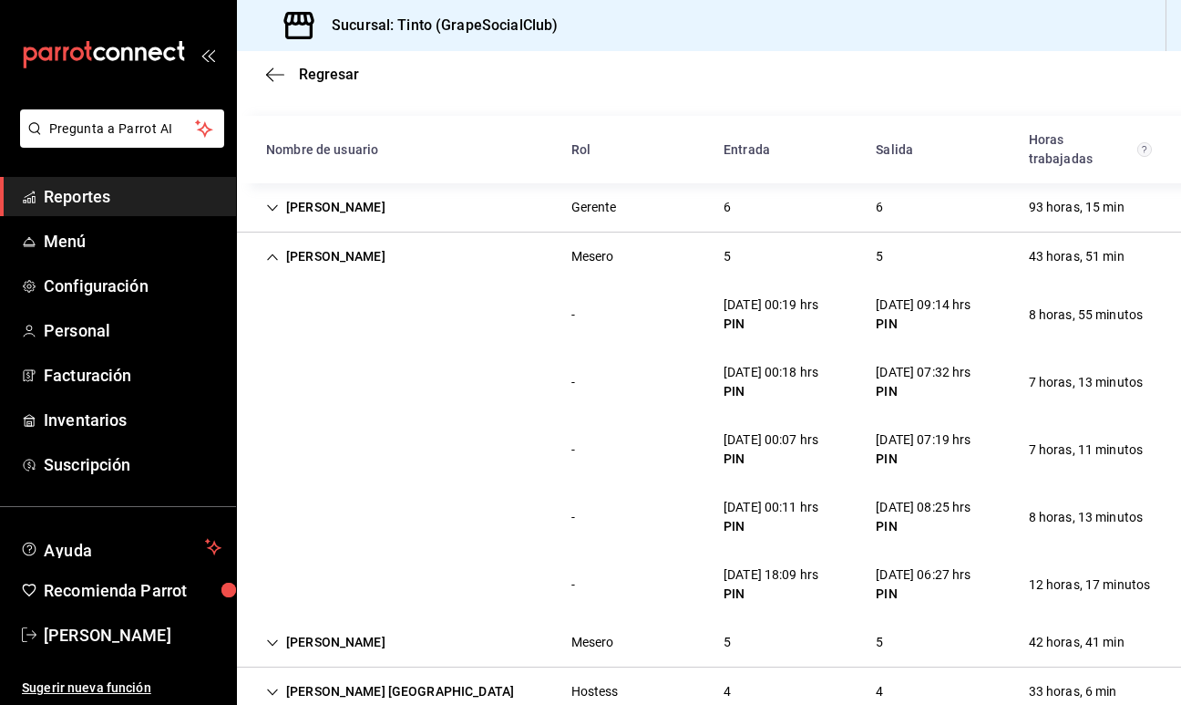
click at [562, 245] on div "Mesero" at bounding box center [593, 257] width 72 height 34
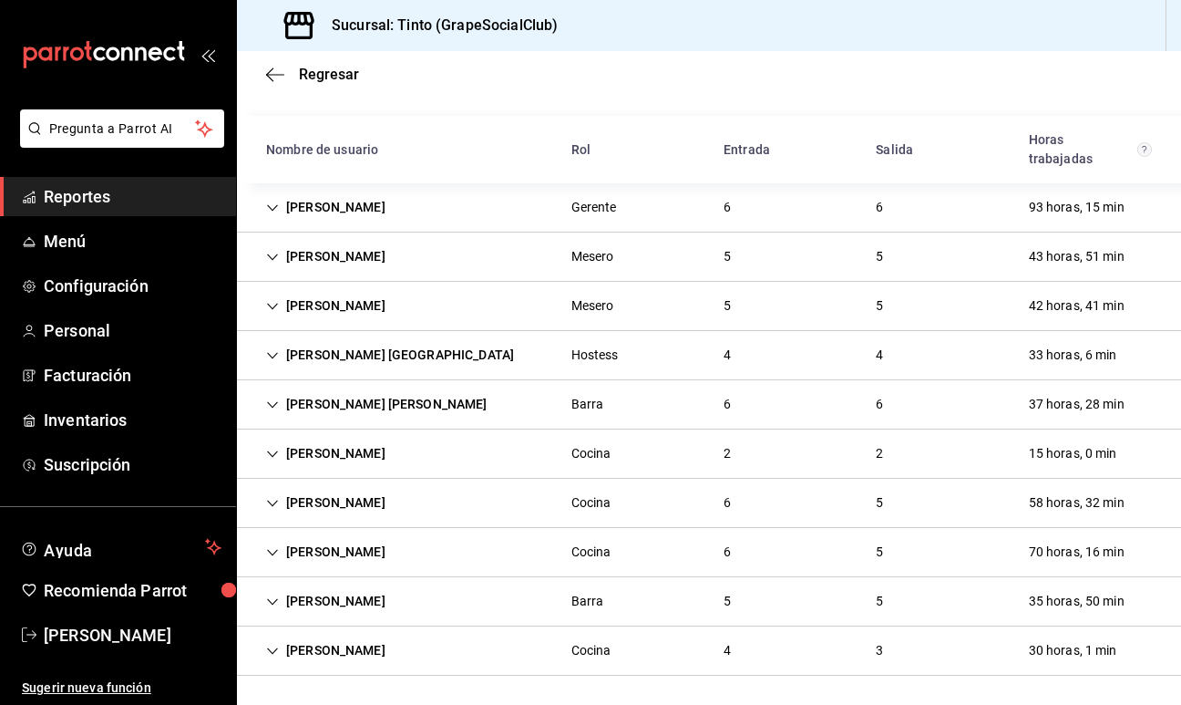
scroll to position [107, 0]
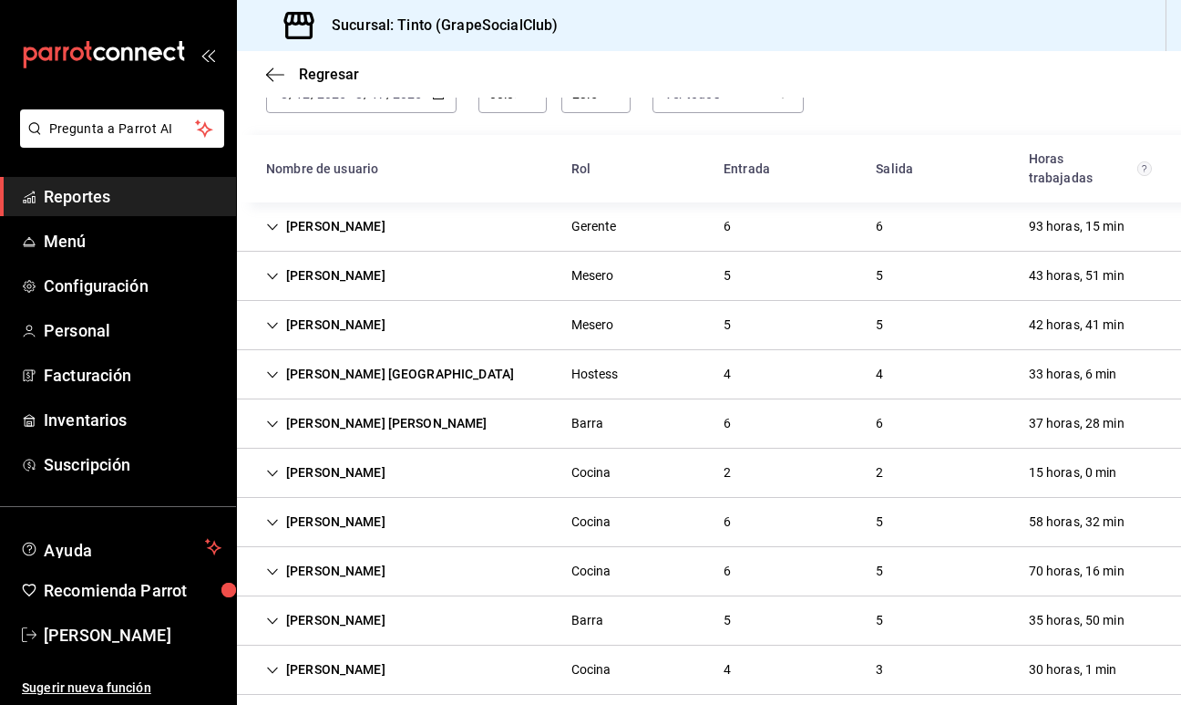
click at [488, 205] on div "[PERSON_NAME] Gerente 6 6 93 horas, 15 min" at bounding box center [709, 226] width 944 height 49
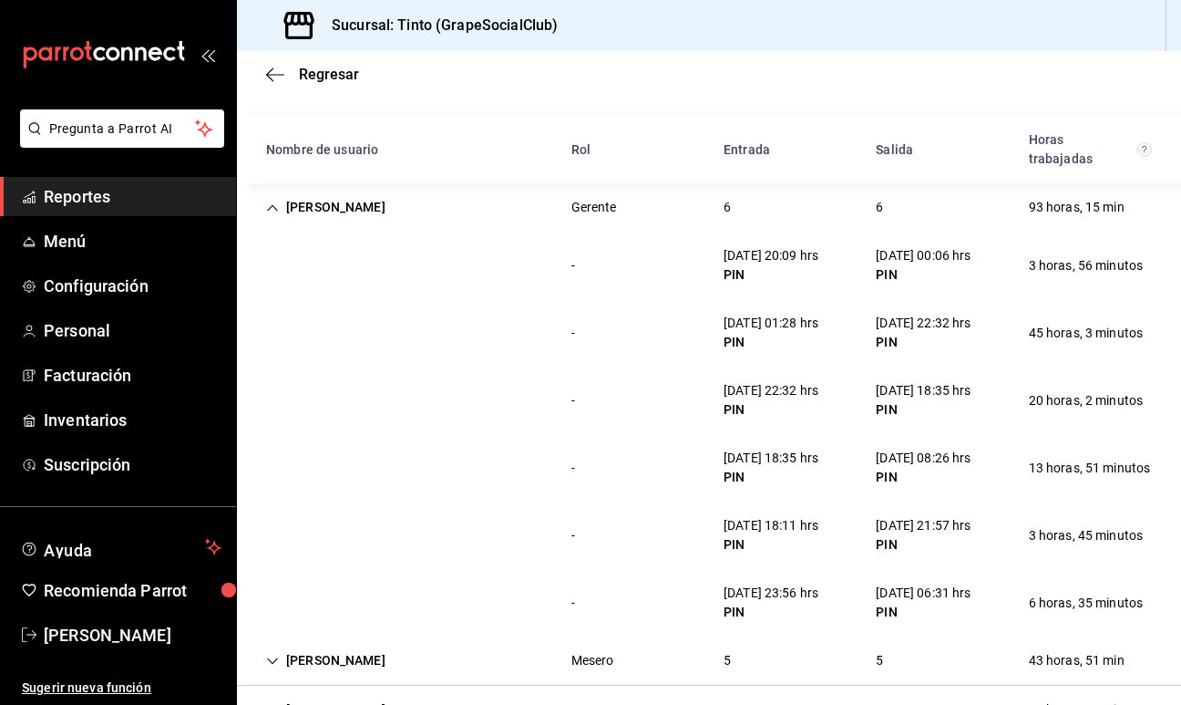
click at [354, 191] on div "[PERSON_NAME]" at bounding box center [326, 208] width 149 height 34
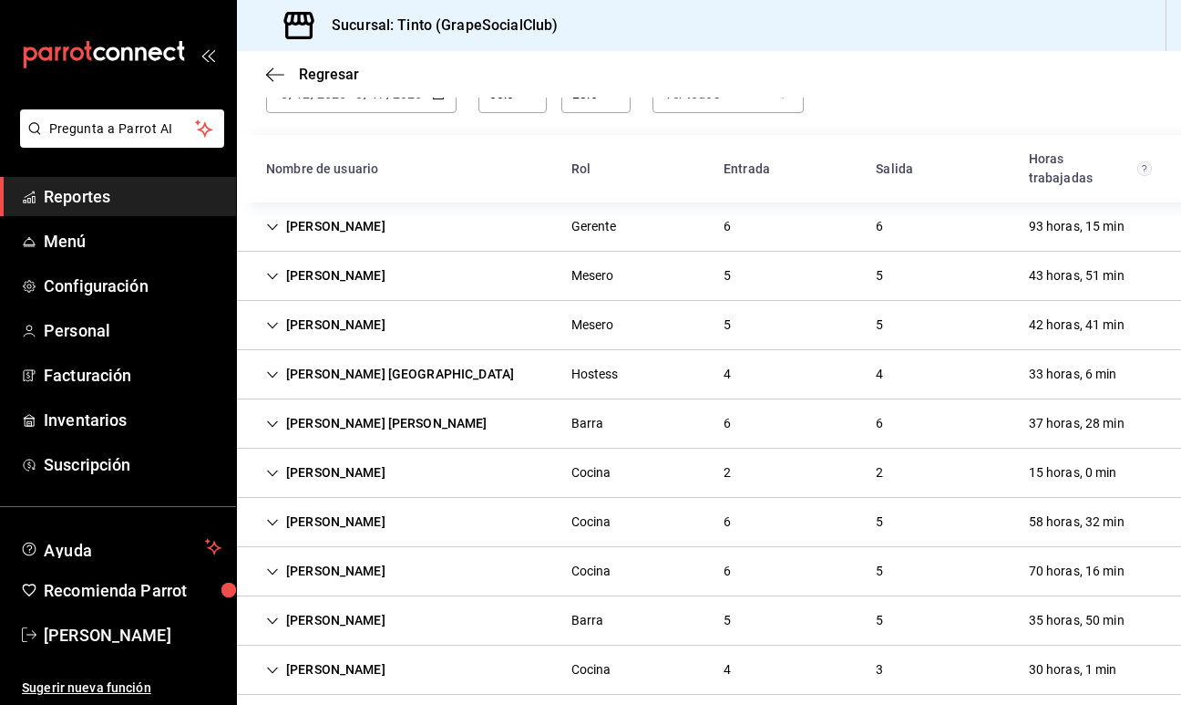
scroll to position [95, 0]
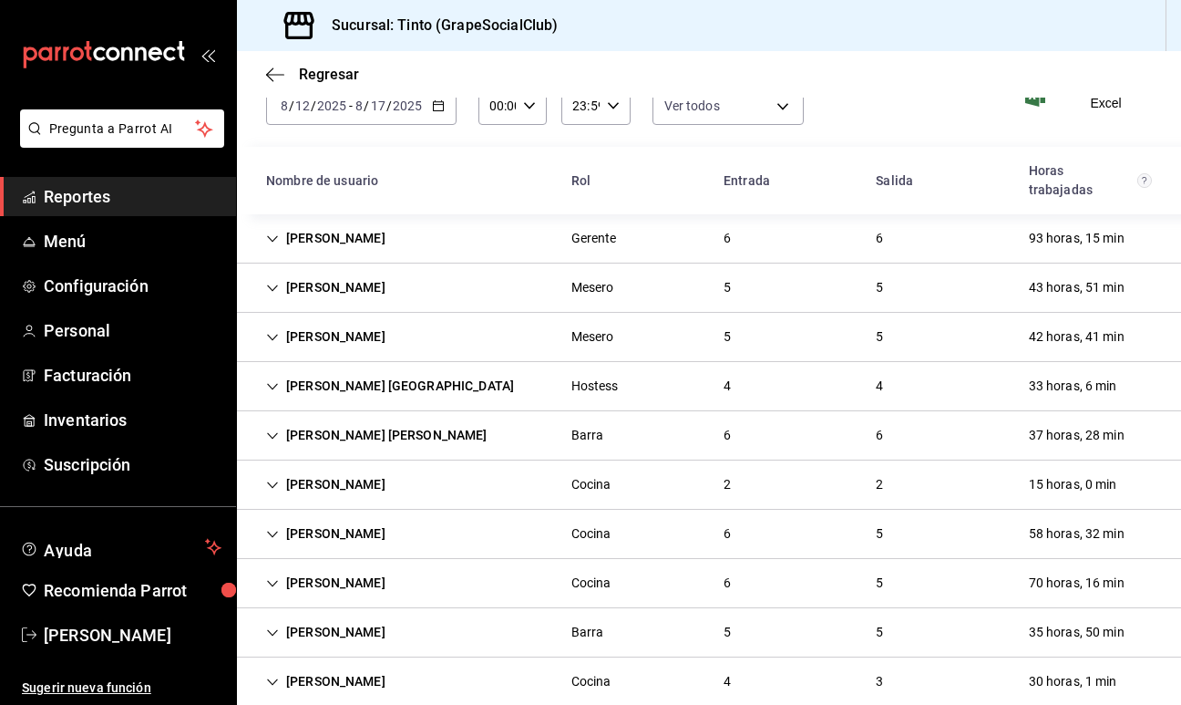
click at [783, 214] on div "[PERSON_NAME] Gerente 6 6 93 horas, 15 min" at bounding box center [709, 238] width 944 height 49
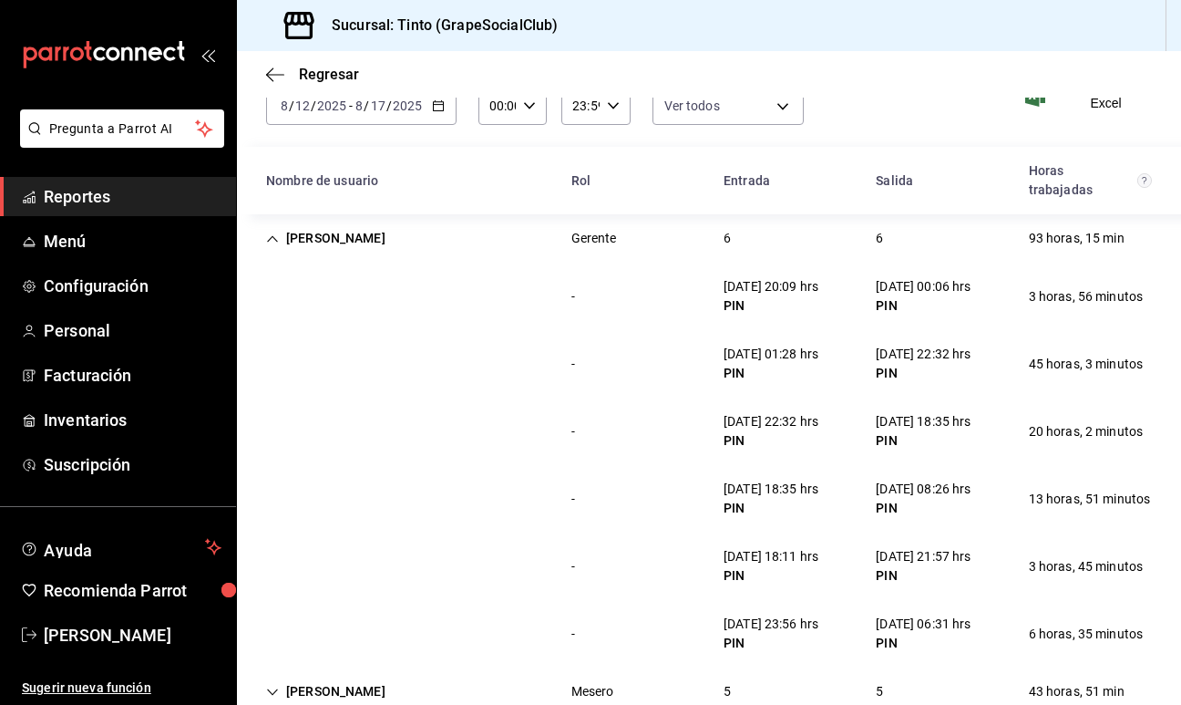
click at [348, 234] on div "[PERSON_NAME]" at bounding box center [326, 239] width 149 height 34
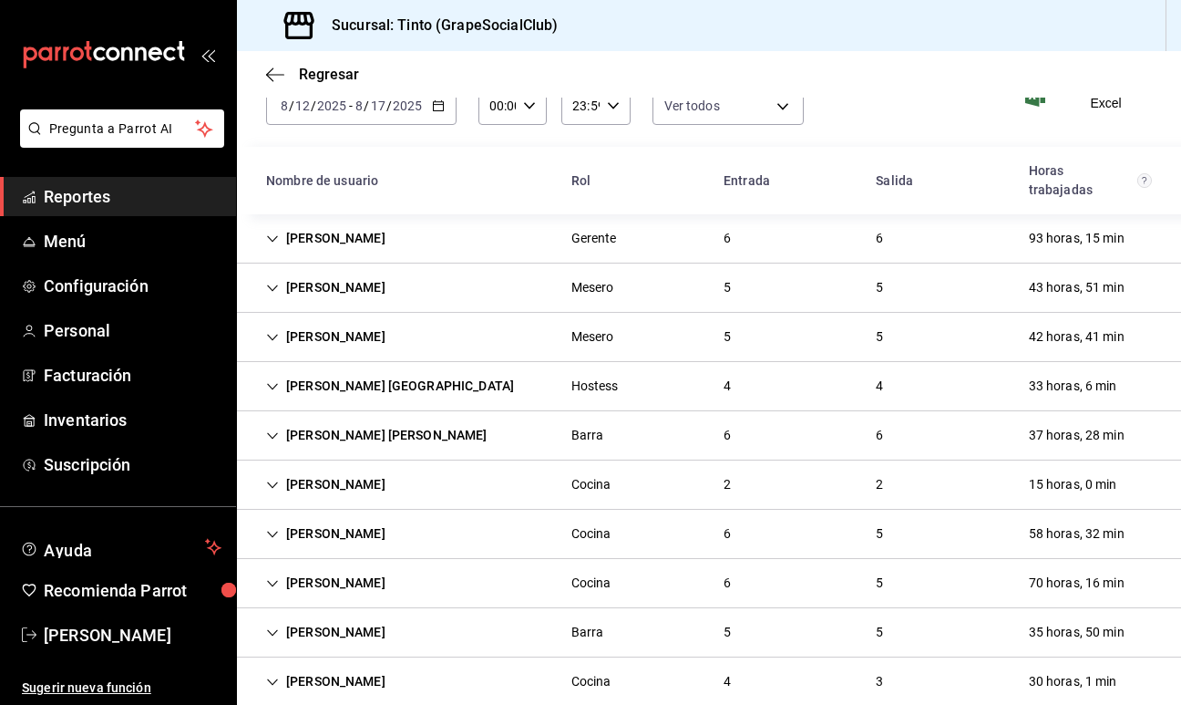
click at [325, 665] on div "[PERSON_NAME]" at bounding box center [326, 682] width 149 height 34
click at [338, 665] on div "[PERSON_NAME]" at bounding box center [326, 682] width 149 height 34
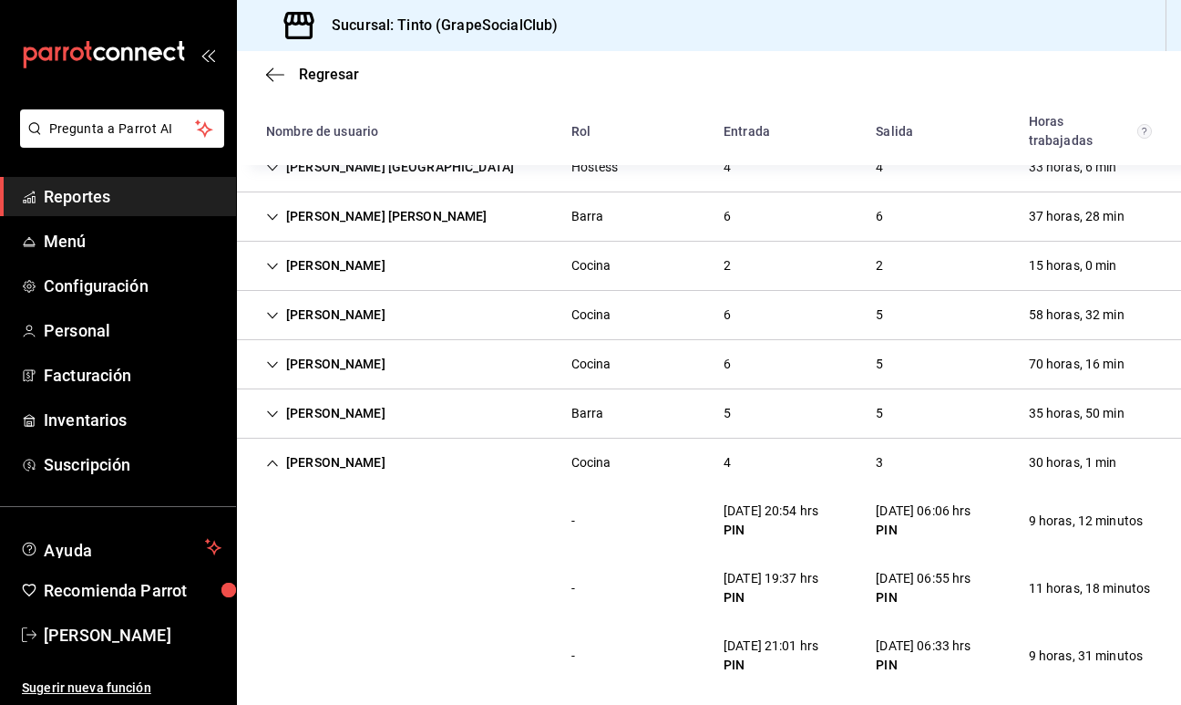
scroll to position [376, 0]
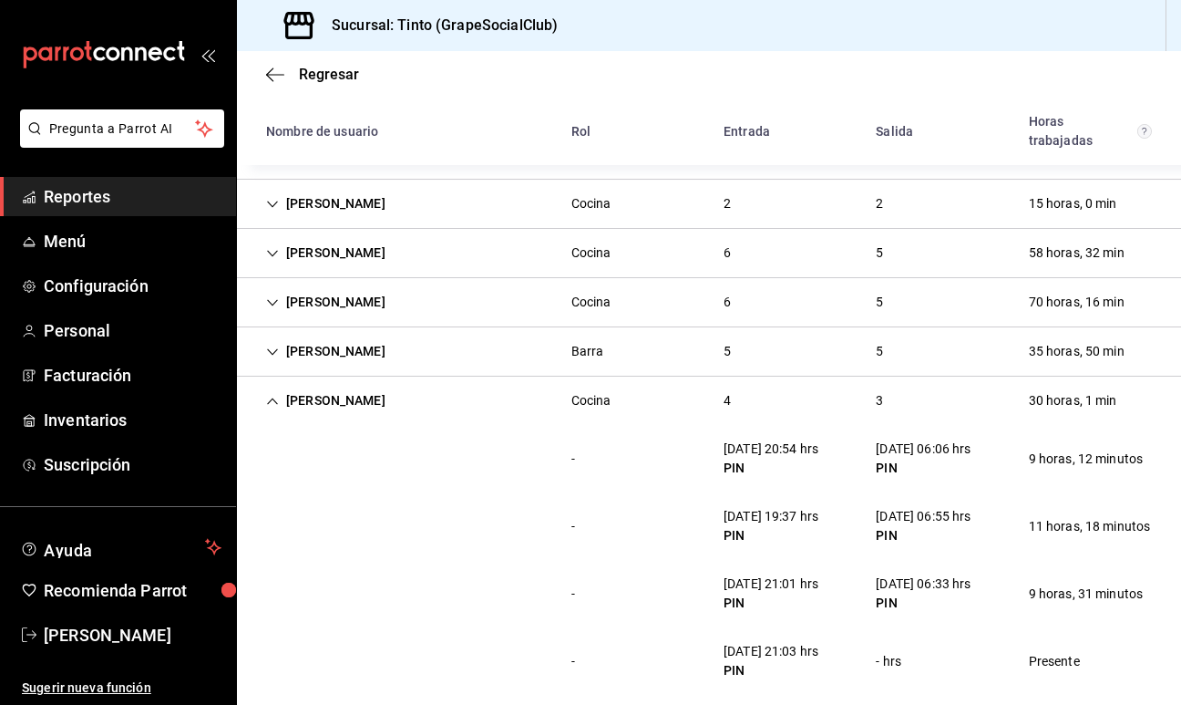
click at [307, 391] on div "[PERSON_NAME]" at bounding box center [326, 401] width 149 height 34
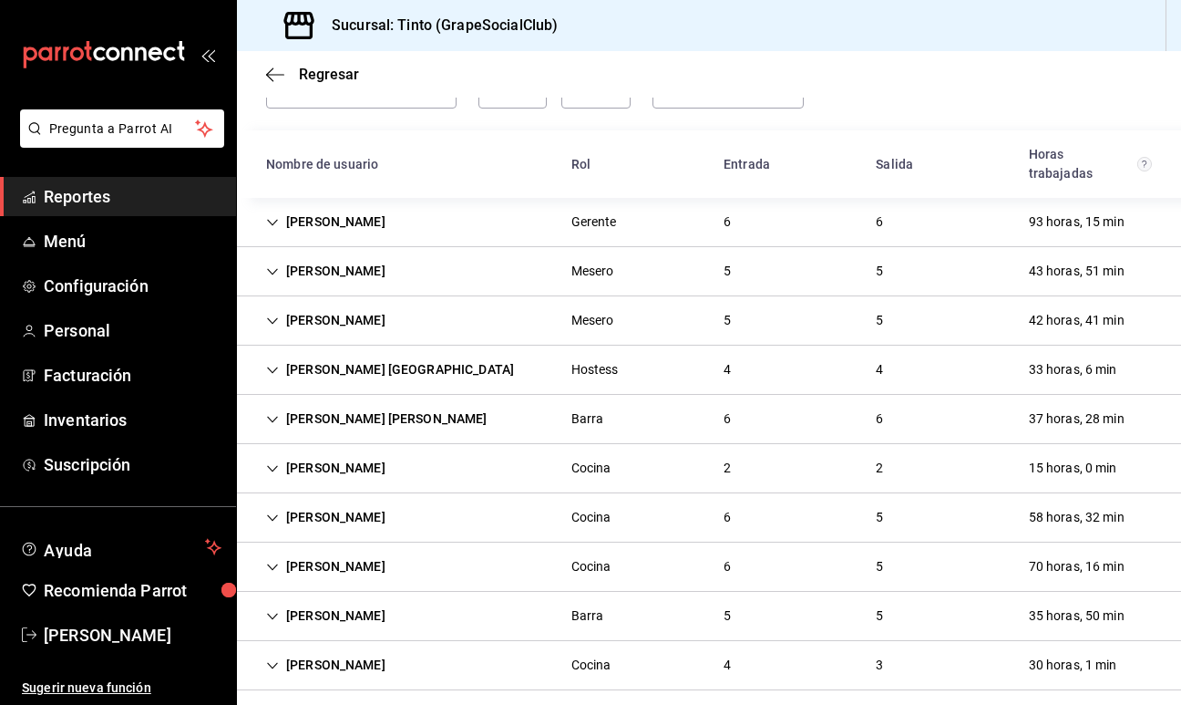
scroll to position [107, 0]
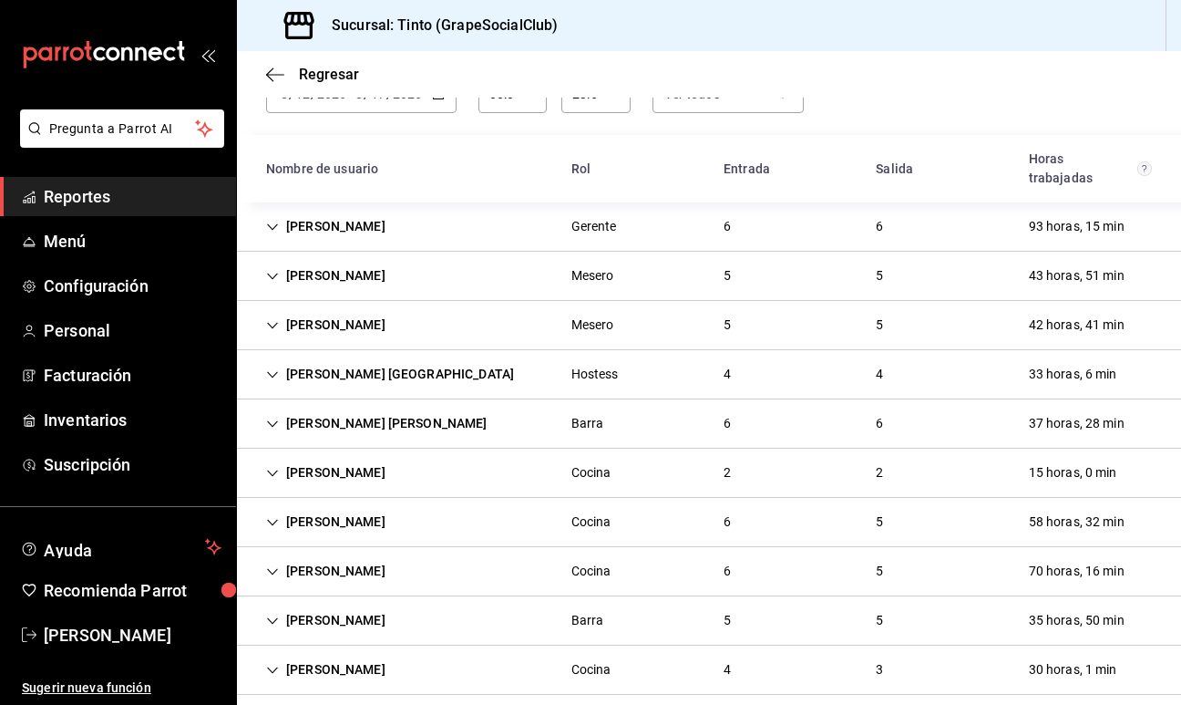
click at [346, 456] on div "[PERSON_NAME]" at bounding box center [326, 473] width 149 height 34
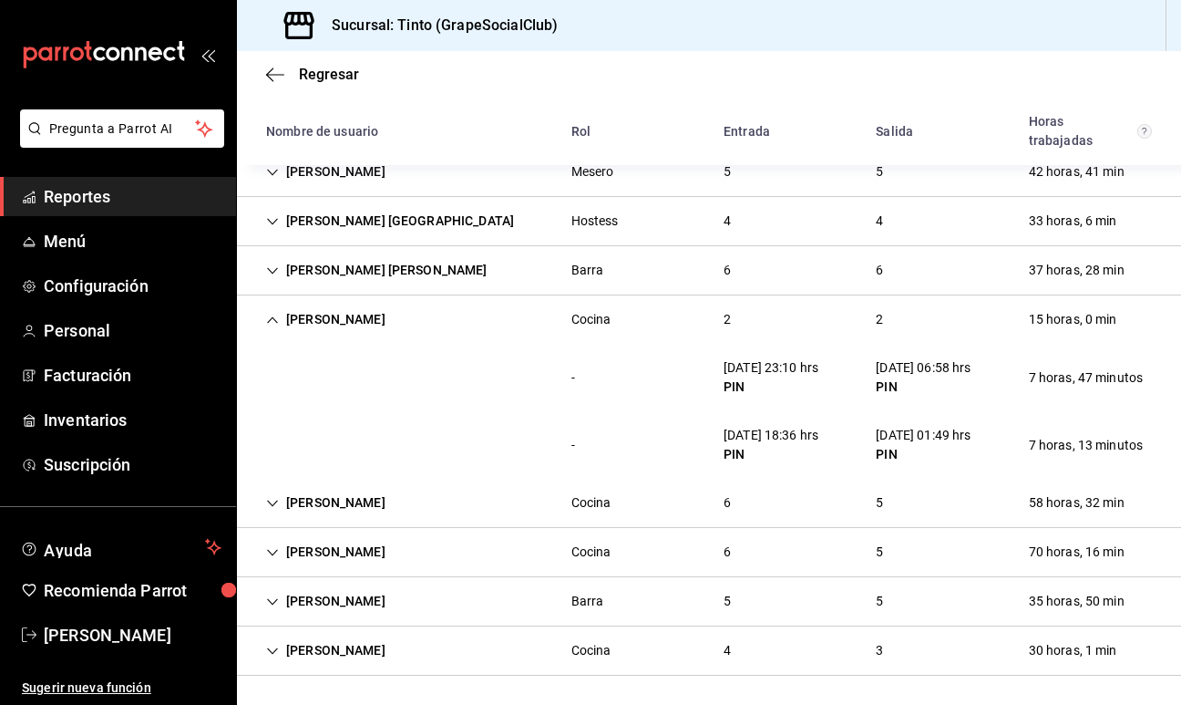
scroll to position [241, 0]
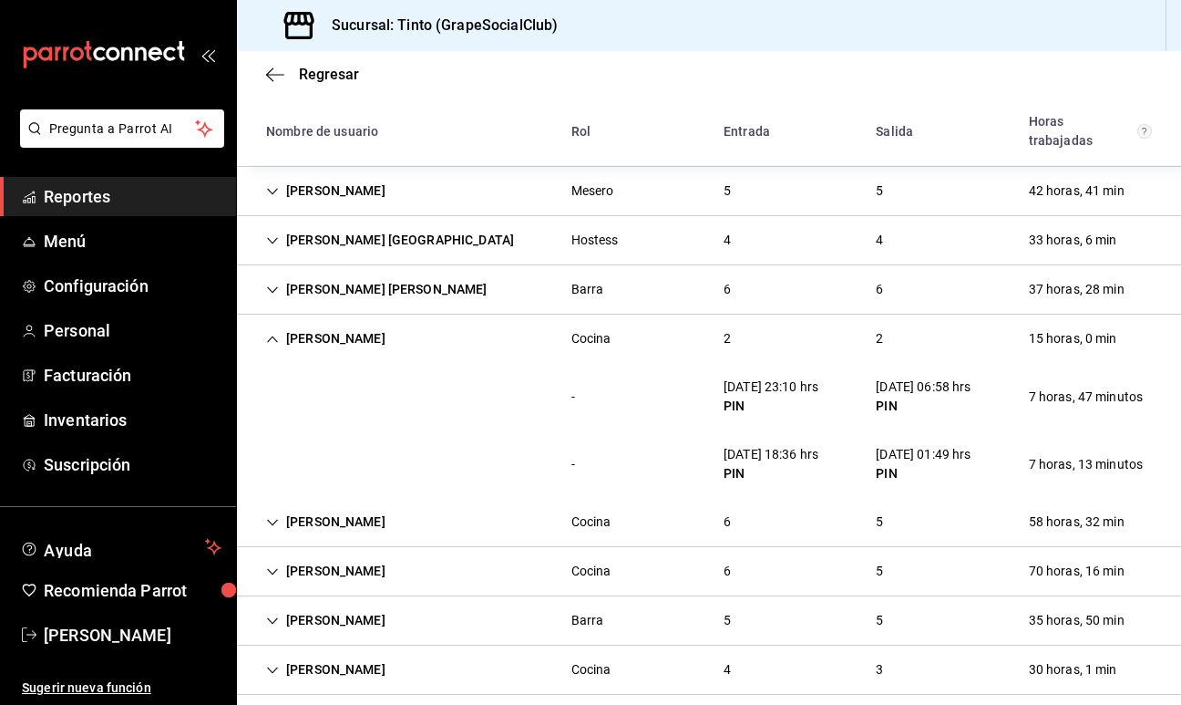
click at [287, 322] on div "[PERSON_NAME]" at bounding box center [326, 339] width 149 height 34
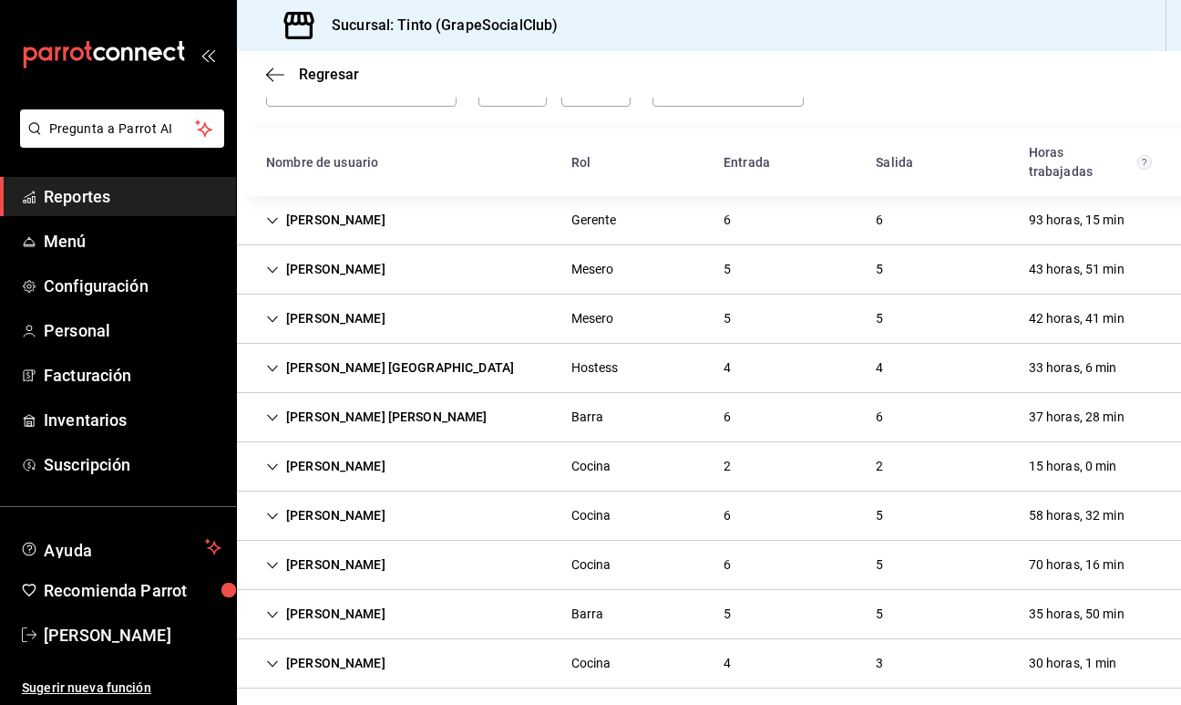
scroll to position [107, 0]
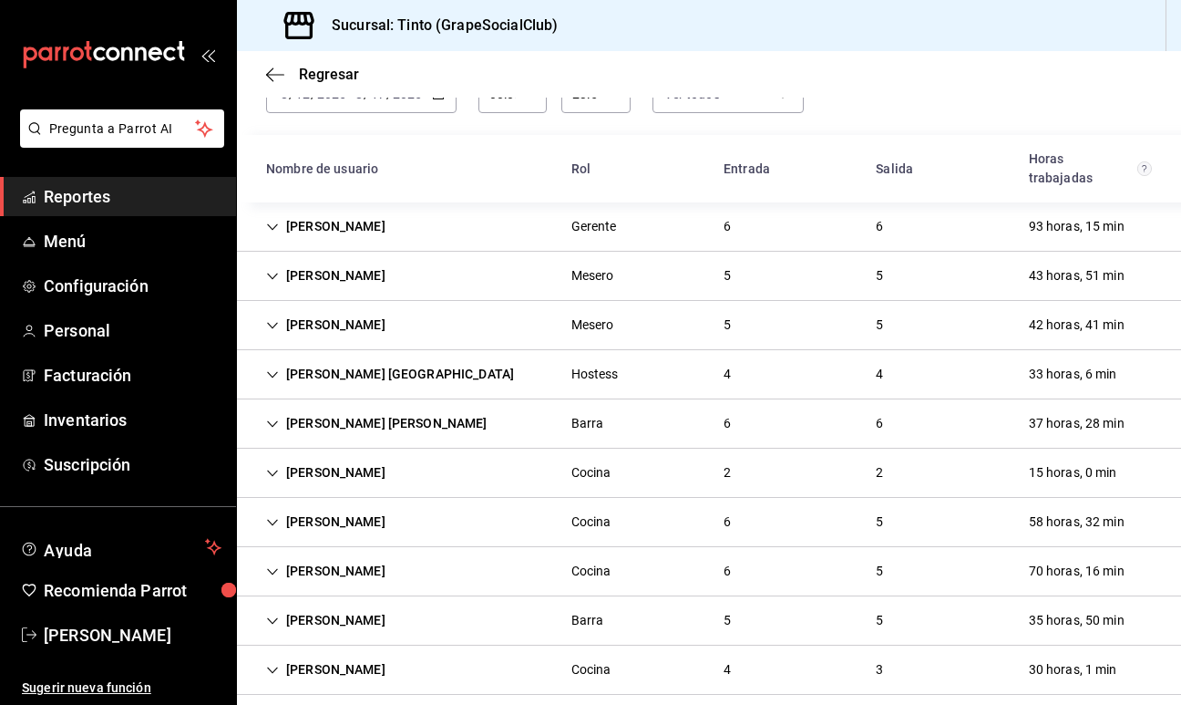
click at [356, 511] on div "[PERSON_NAME]" at bounding box center [326, 522] width 149 height 34
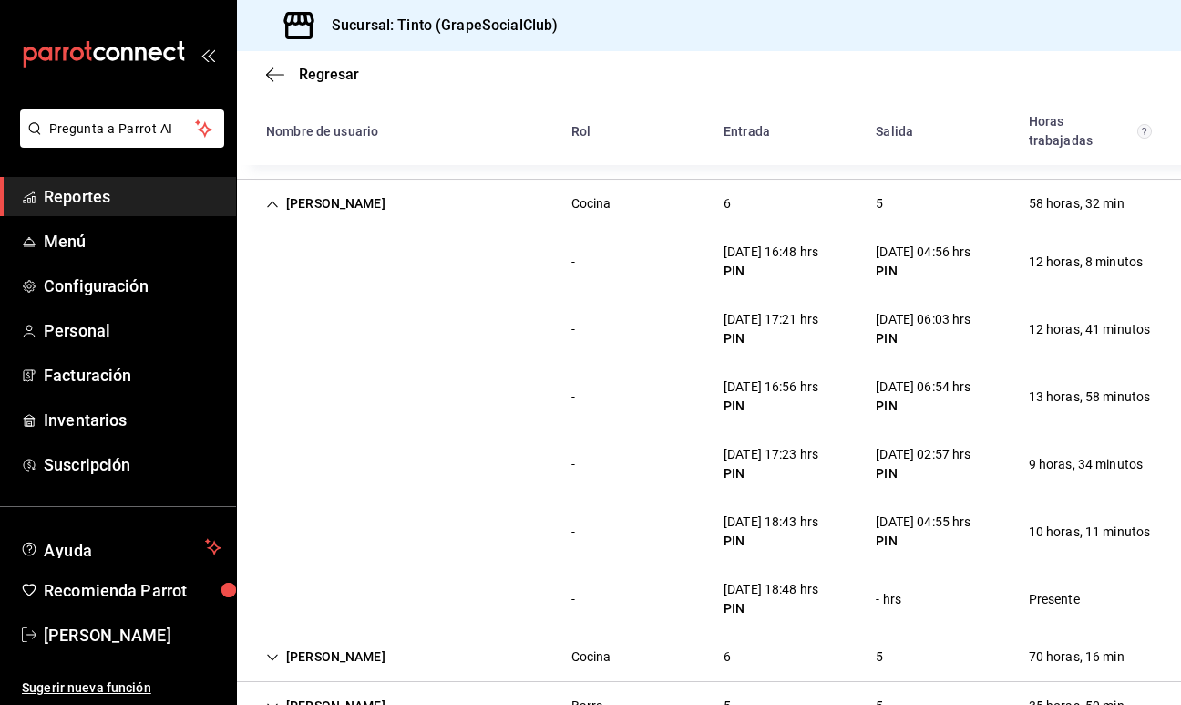
scroll to position [437, 0]
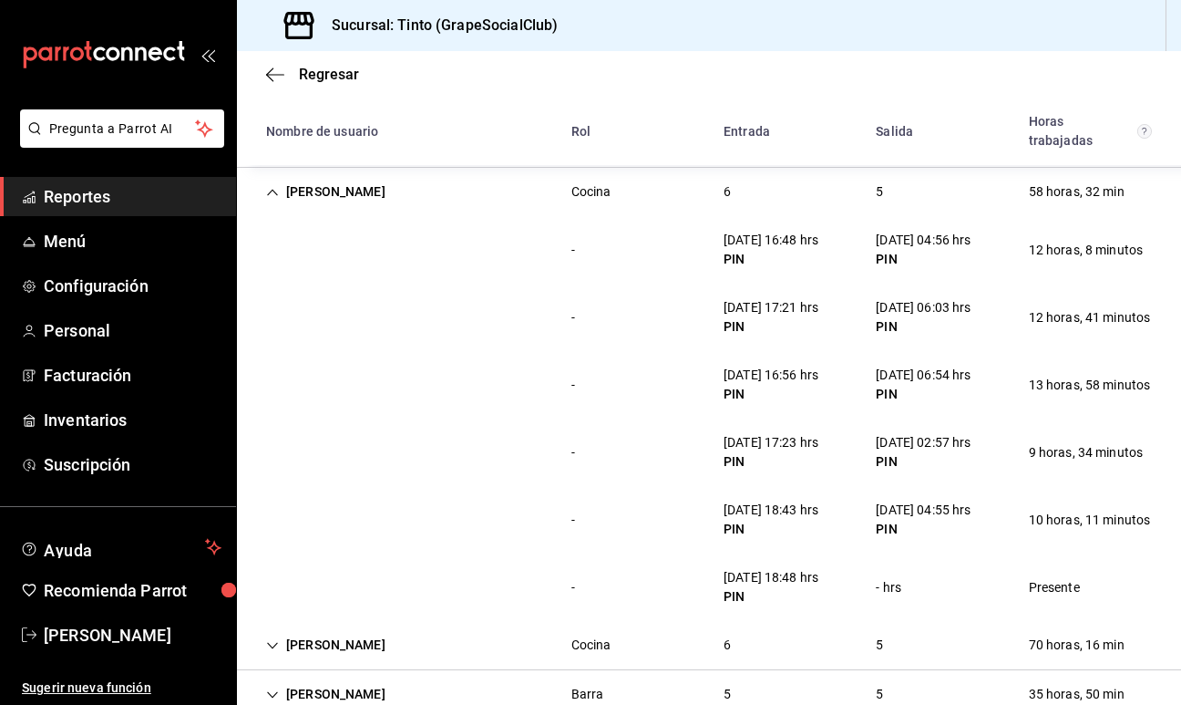
click at [336, 175] on div "[PERSON_NAME]" at bounding box center [326, 192] width 149 height 34
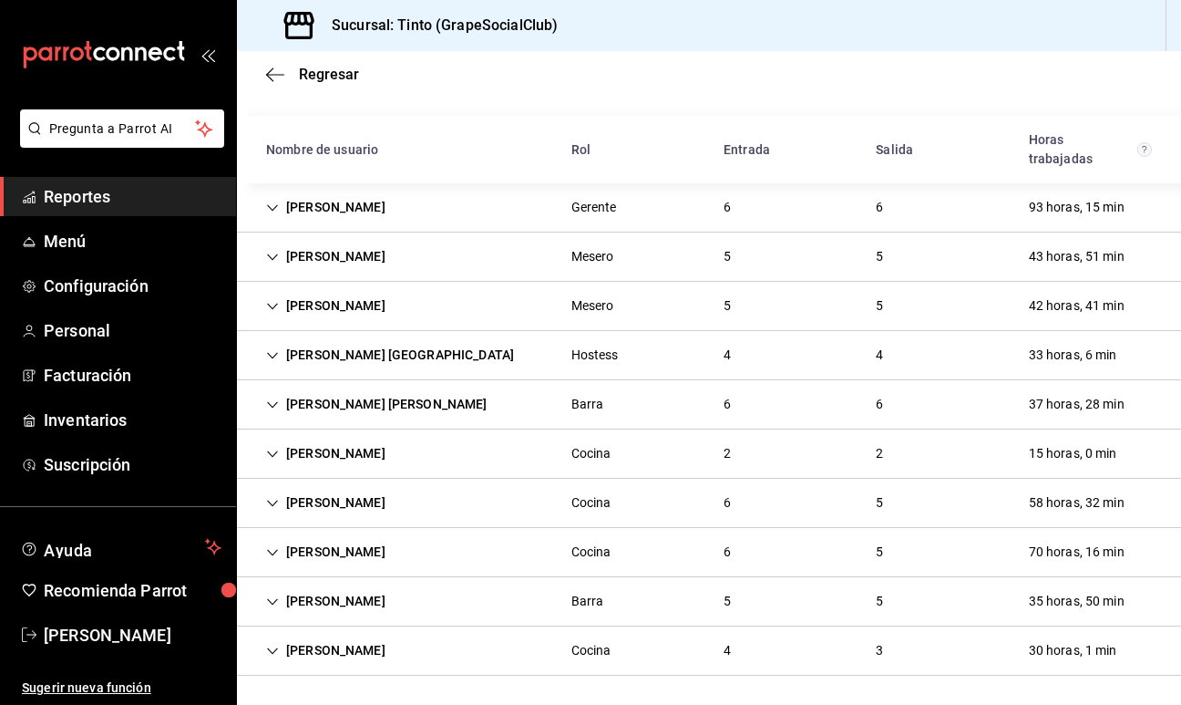
scroll to position [107, 0]
